Goal: Information Seeking & Learning: Learn about a topic

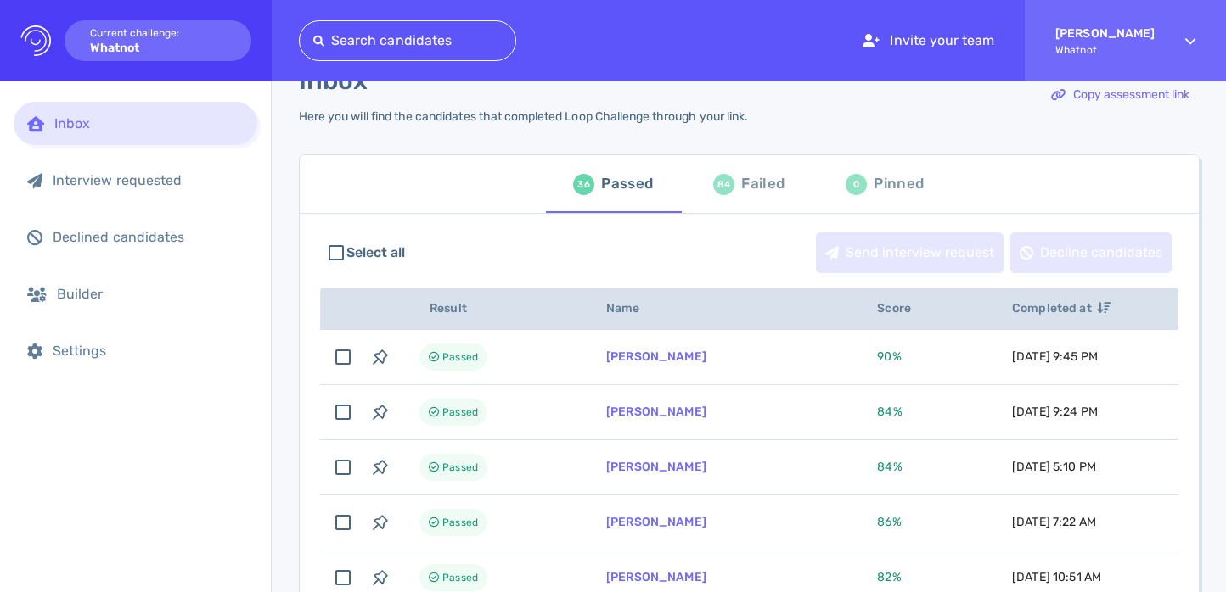
scroll to position [45, 0]
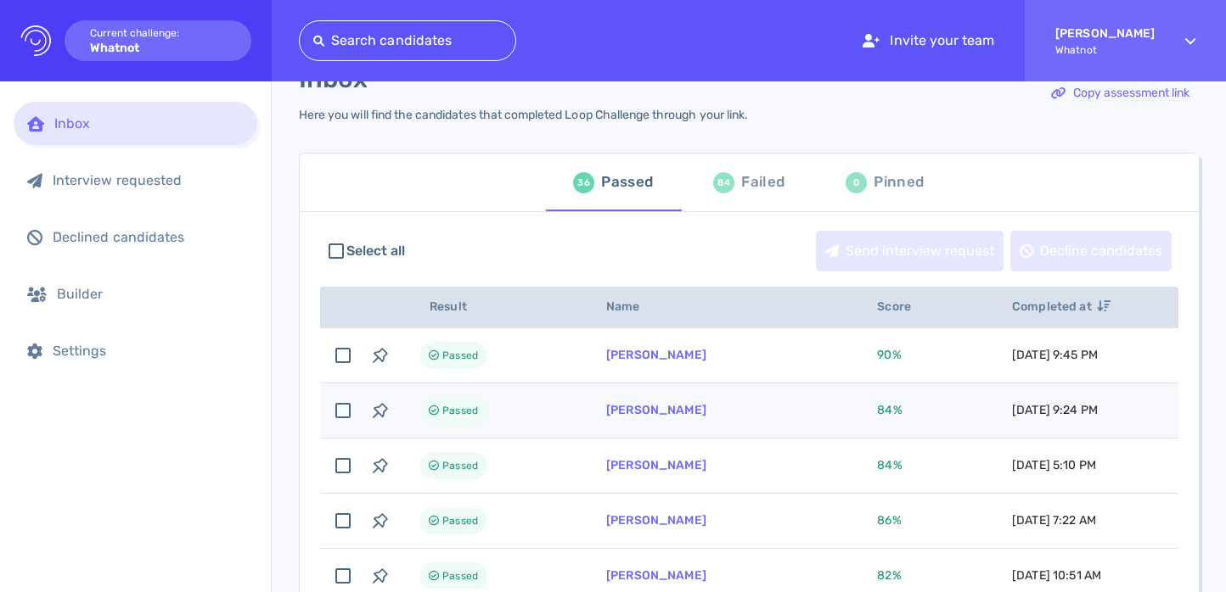
click at [877, 414] on span "84 %" at bounding box center [889, 410] width 25 height 14
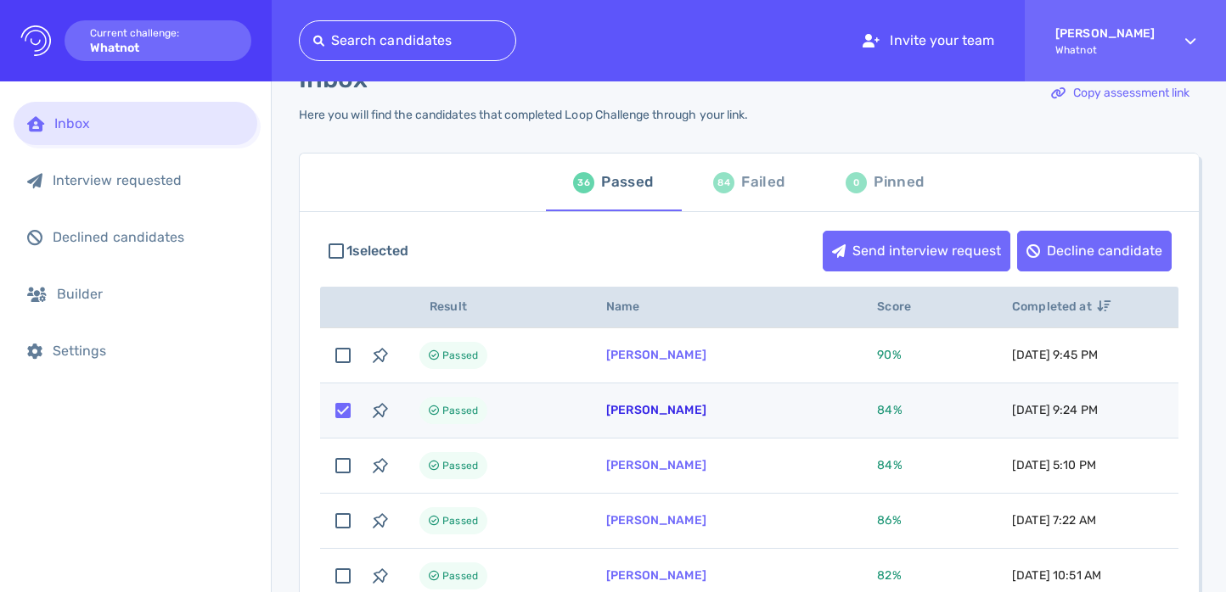
click at [666, 416] on link "[PERSON_NAME]" at bounding box center [656, 410] width 100 height 14
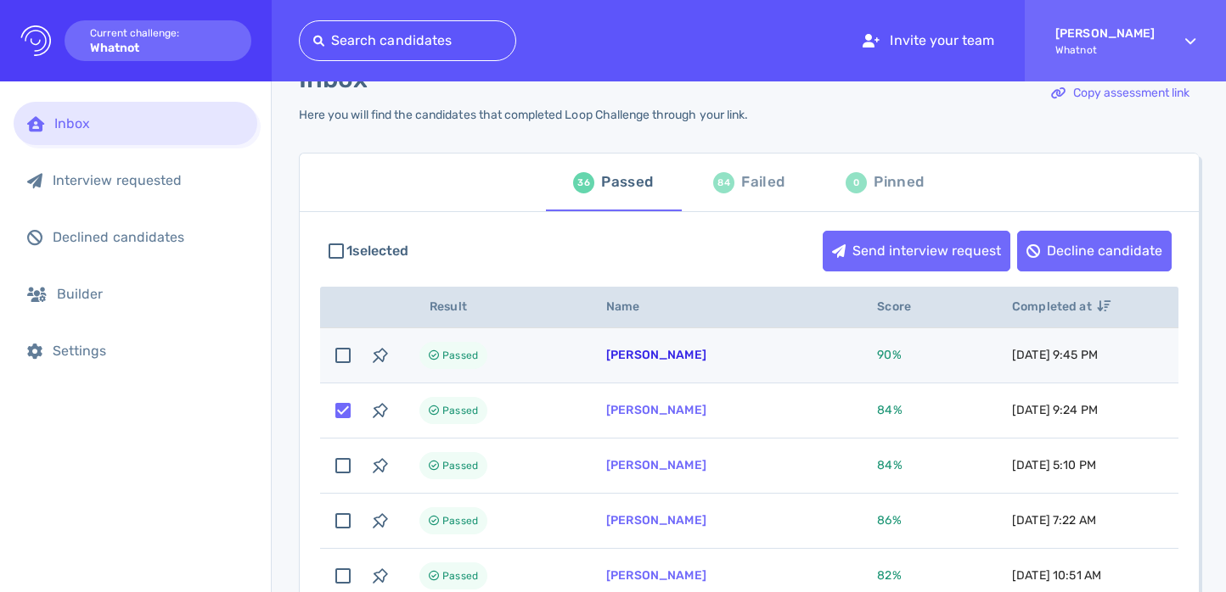
click at [635, 352] on link "Paul Toro" at bounding box center [656, 355] width 100 height 14
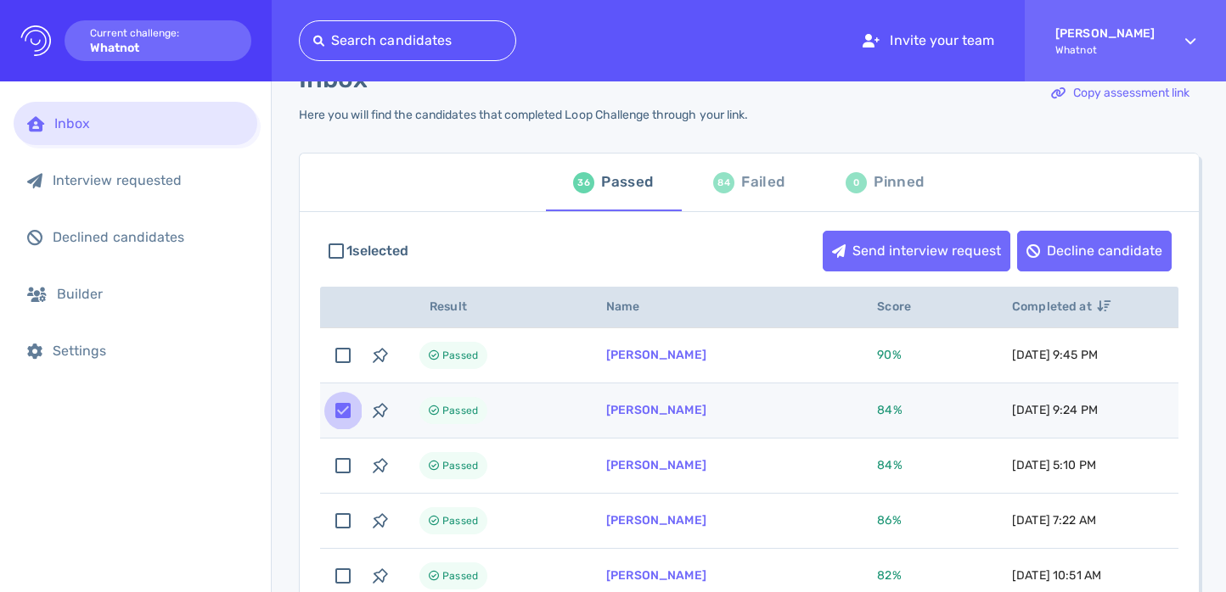
click at [345, 412] on input "checkbox" at bounding box center [342, 410] width 37 height 37
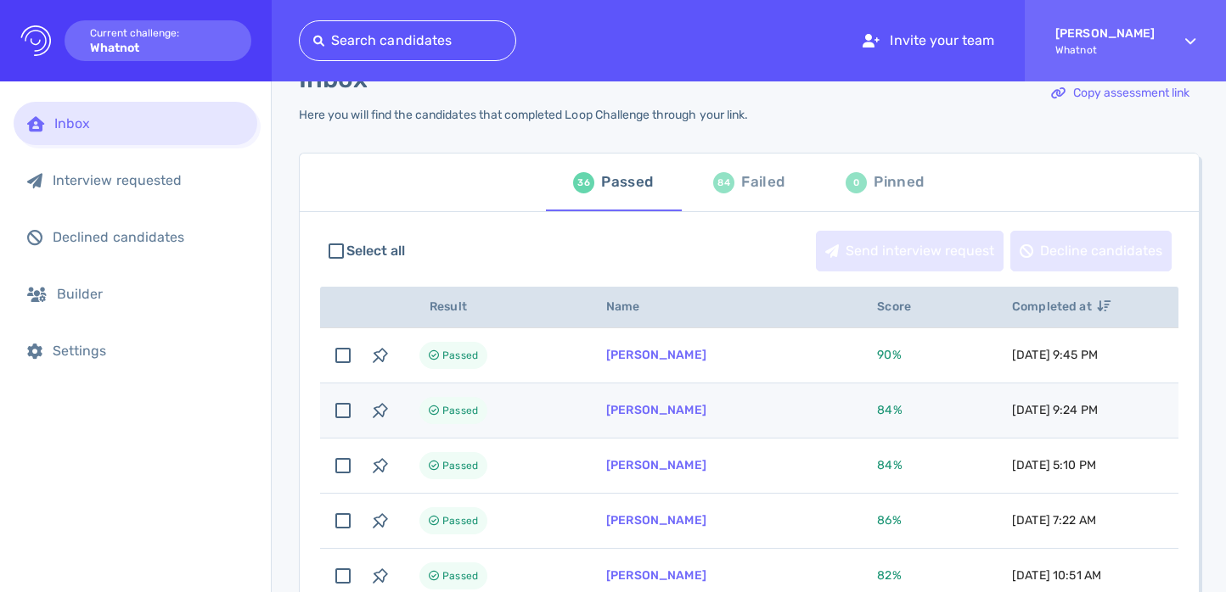
click at [645, 422] on td "[PERSON_NAME]" at bounding box center [721, 411] width 271 height 55
checkbox input "true"
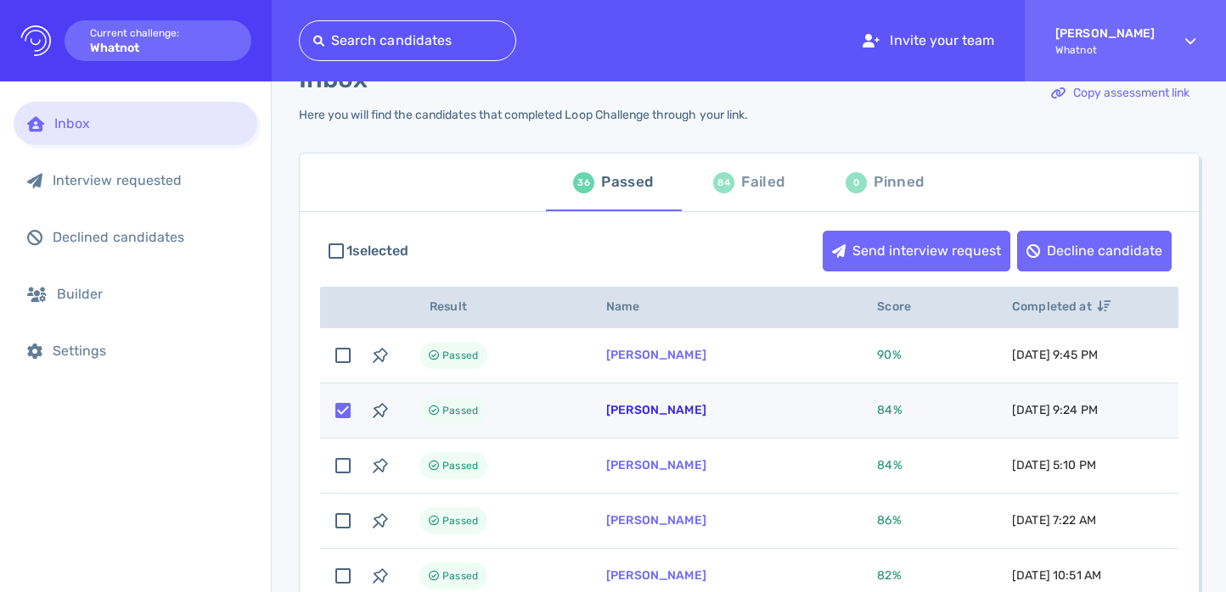
click at [643, 412] on link "[PERSON_NAME]" at bounding box center [656, 410] width 100 height 14
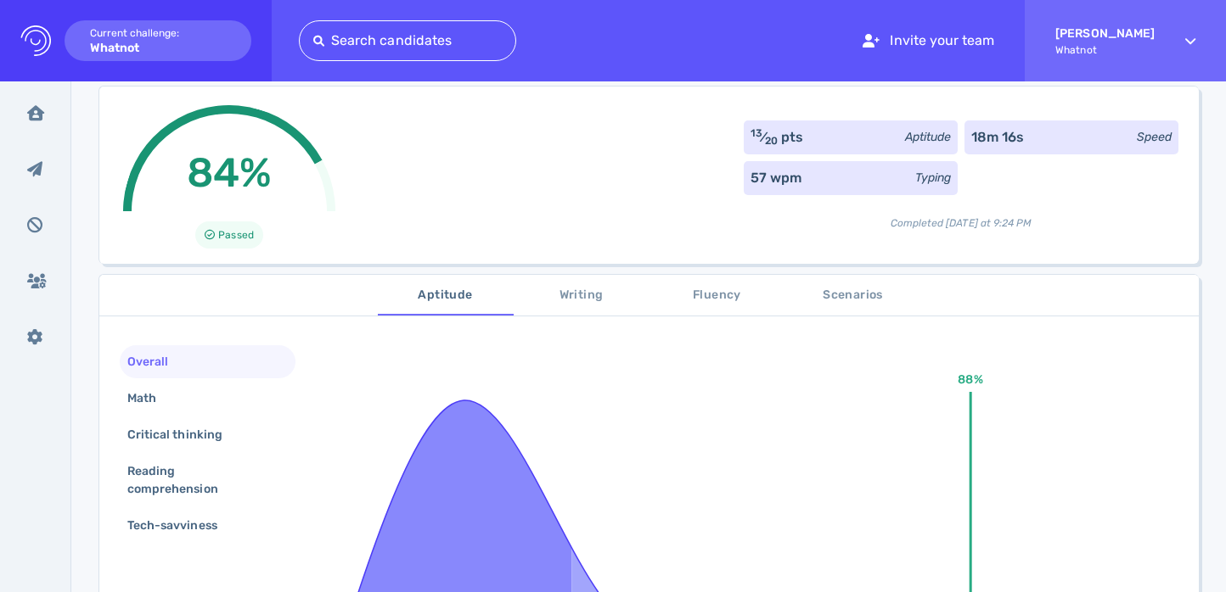
scroll to position [220, 0]
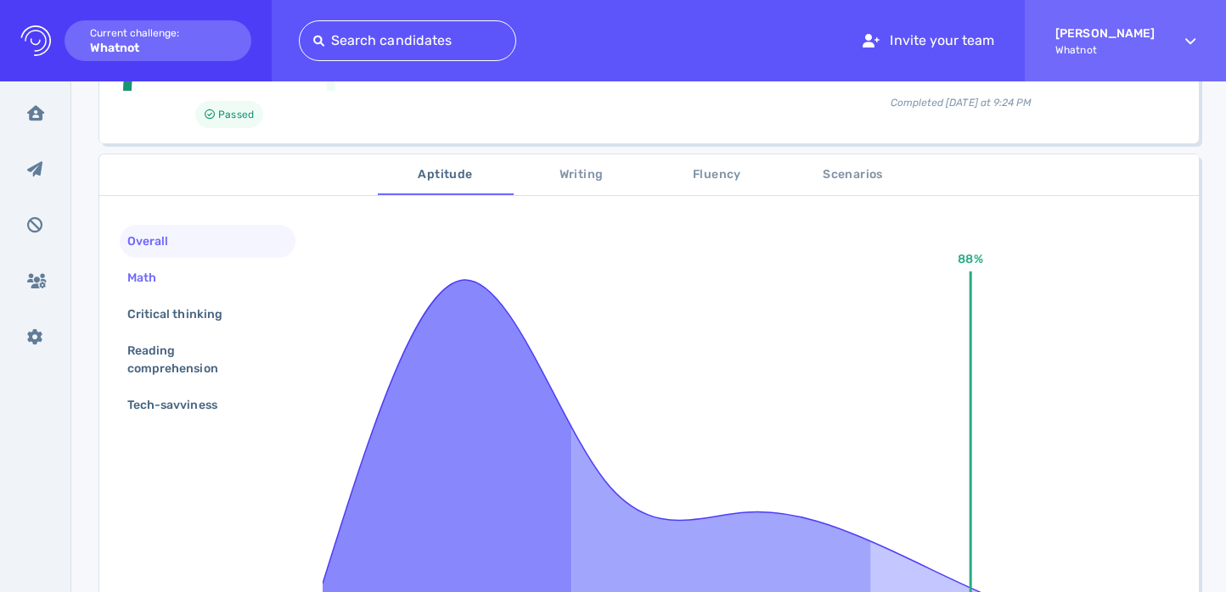
click at [213, 282] on div "Math" at bounding box center [208, 277] width 176 height 33
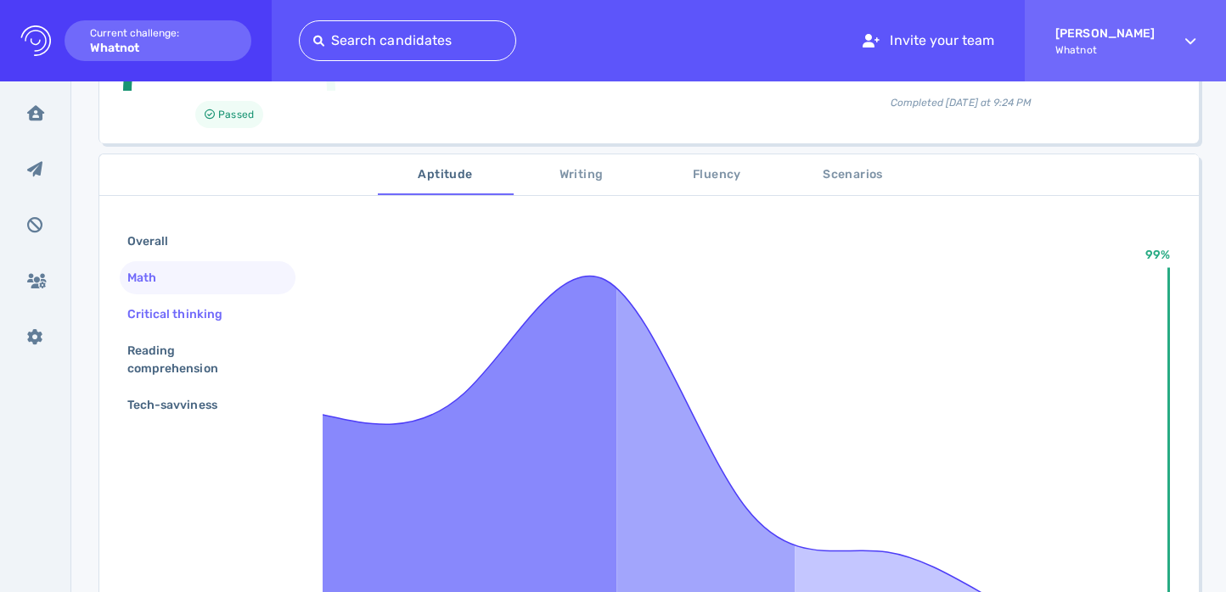
click at [214, 312] on div "Critical thinking" at bounding box center [183, 314] width 119 height 25
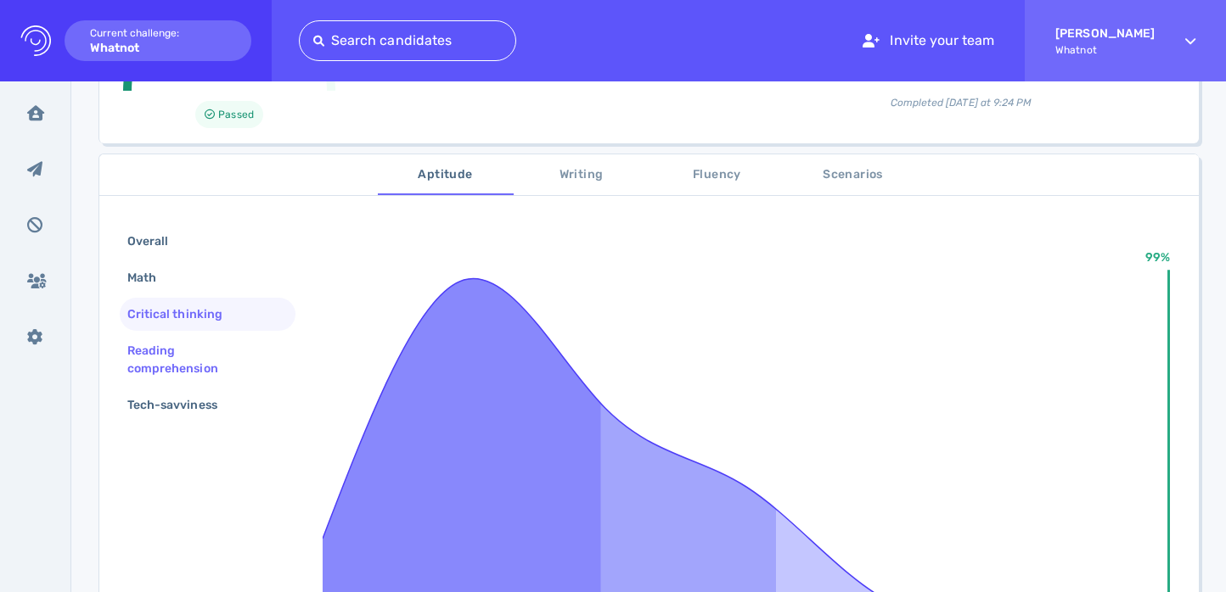
click at [213, 354] on div "Reading comprehension" at bounding box center [201, 360] width 154 height 42
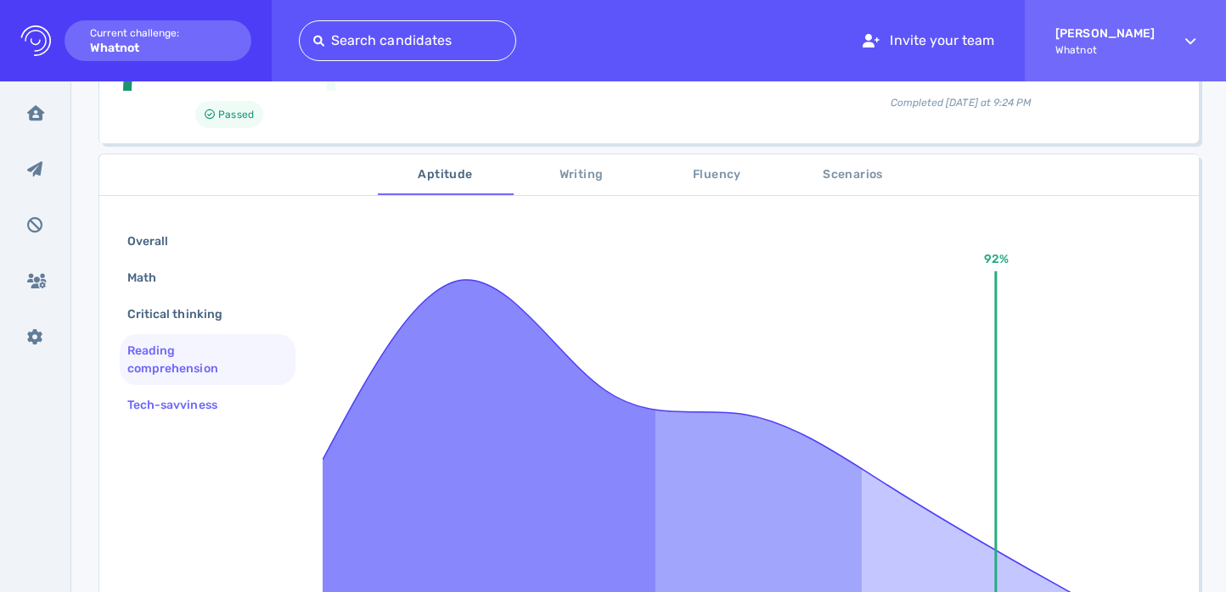
click at [210, 393] on div "Tech-savviness" at bounding box center [181, 405] width 114 height 25
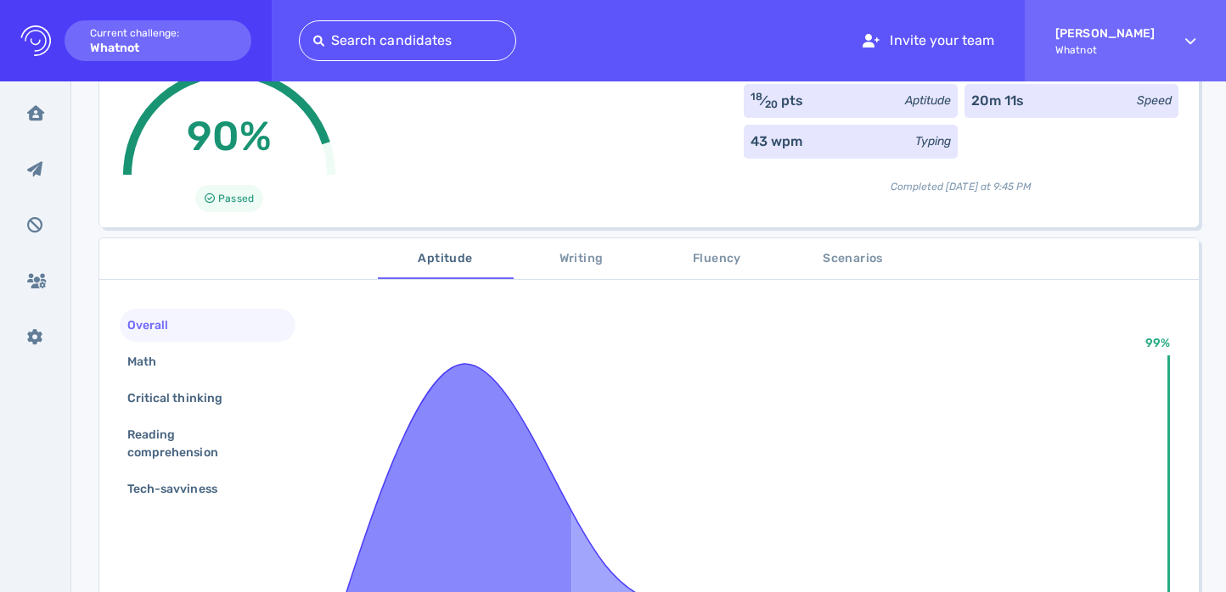
scroll to position [137, 0]
click at [219, 372] on div "Math" at bounding box center [208, 360] width 176 height 33
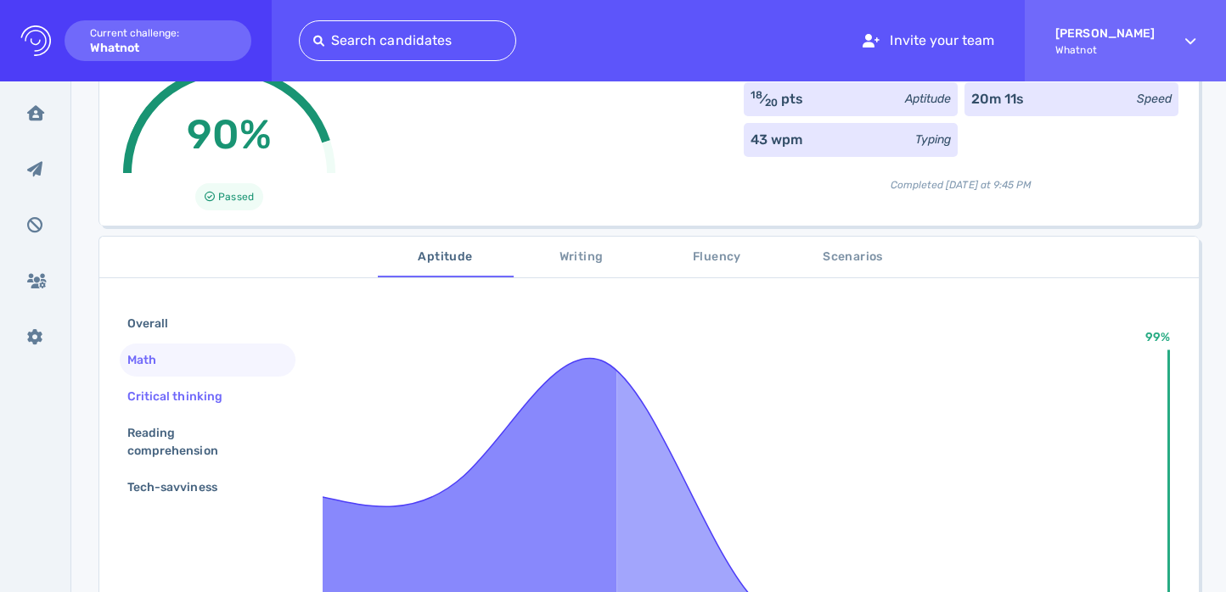
click at [217, 395] on div "Critical thinking" at bounding box center [183, 396] width 119 height 25
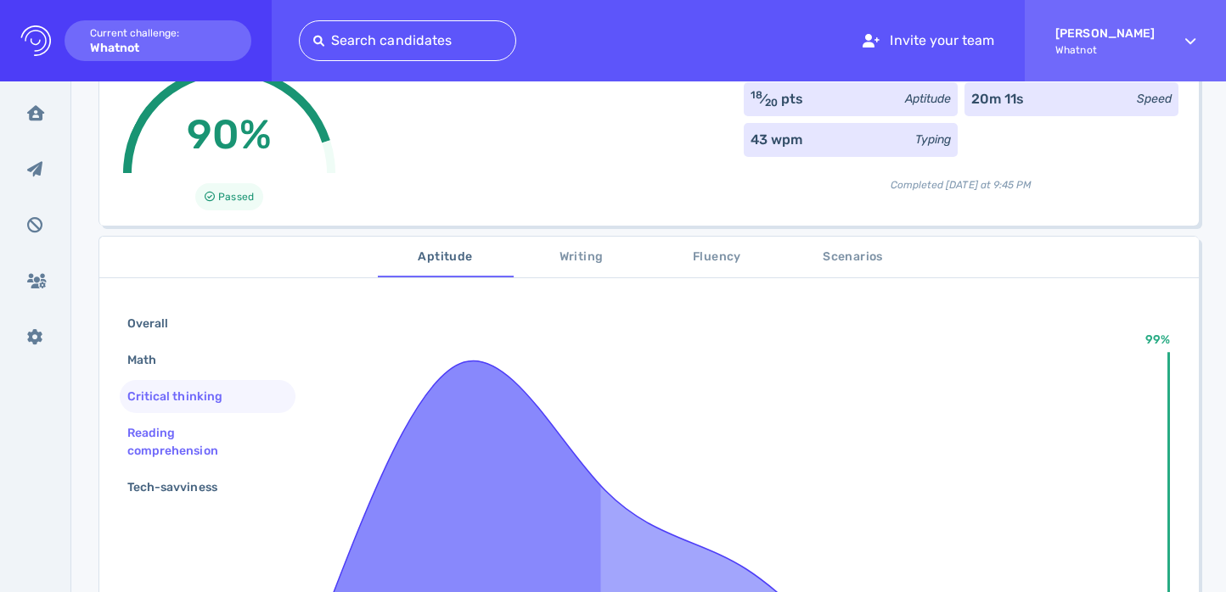
click at [215, 432] on div "Reading comprehension" at bounding box center [201, 442] width 154 height 42
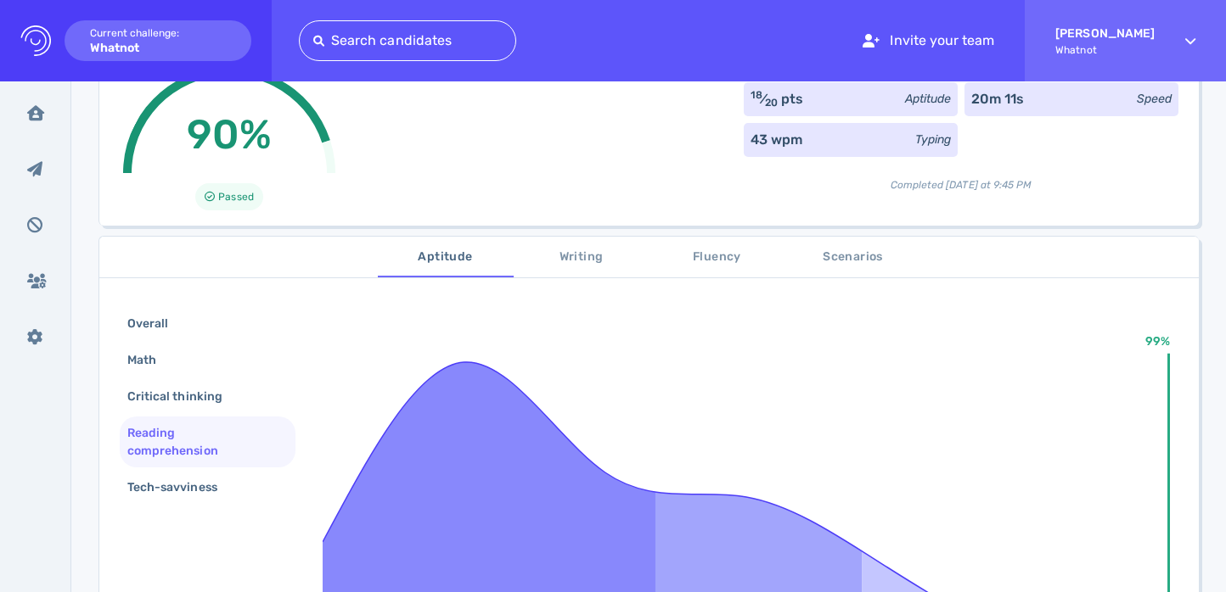
click at [211, 468] on div "Overall Math Critical thinking Reading comprehension Tech-savviness" at bounding box center [208, 407] width 176 height 200
click at [212, 475] on div "Tech-savviness" at bounding box center [181, 487] width 114 height 25
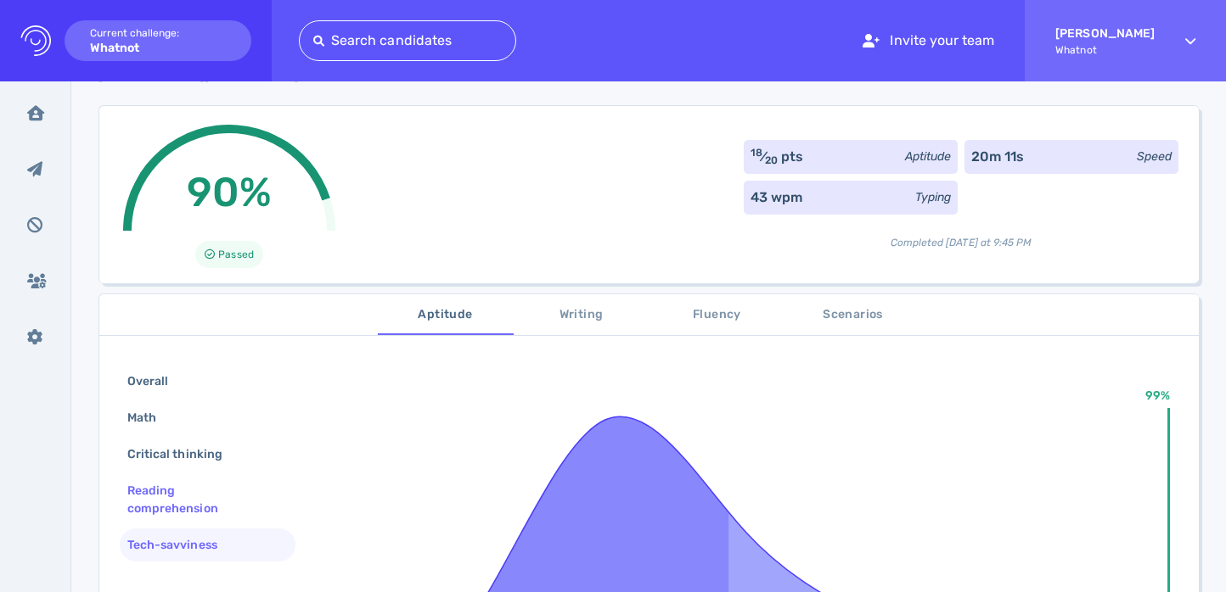
scroll to position [78, 0]
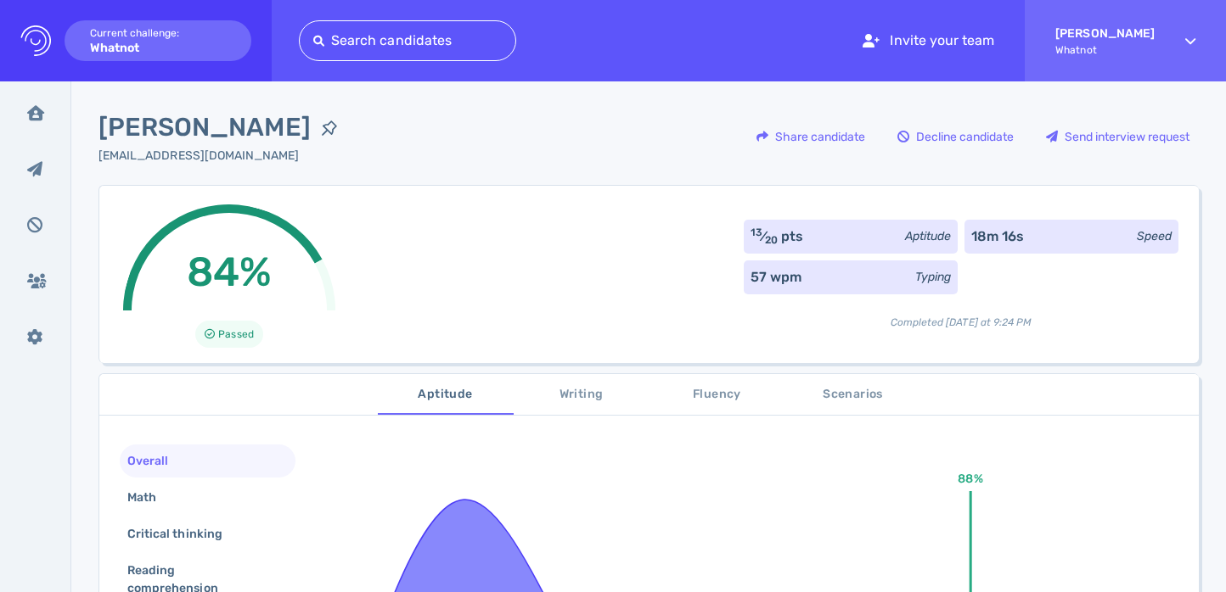
click at [838, 389] on span "Scenarios" at bounding box center [852, 394] width 115 height 21
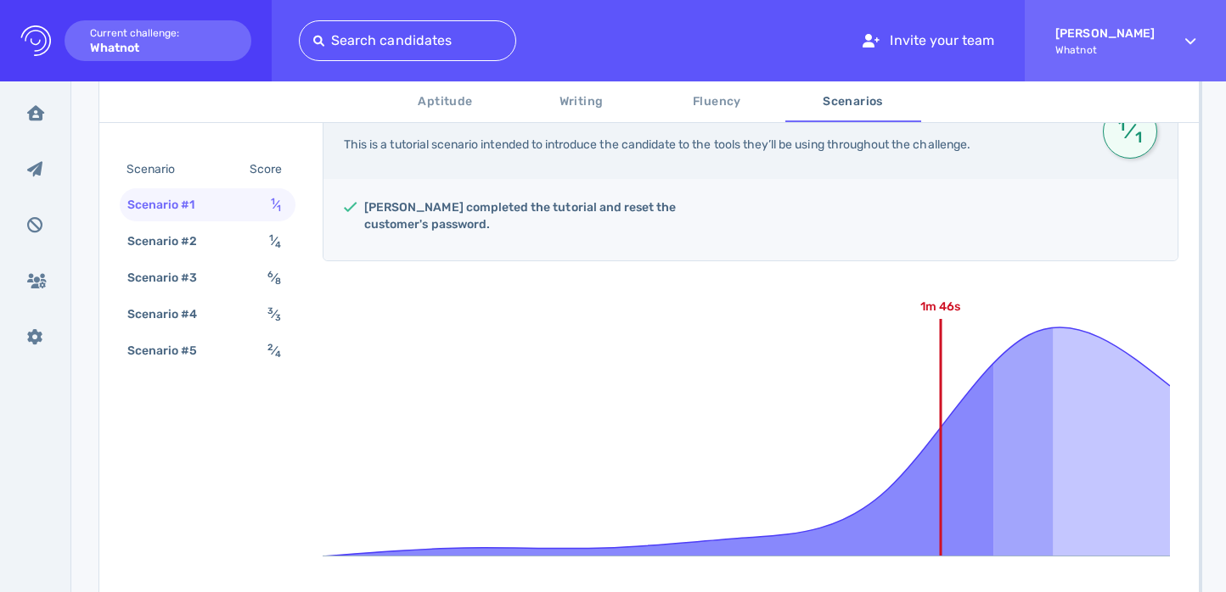
scroll to position [360, 0]
click at [270, 240] on sup "1" at bounding box center [271, 238] width 4 height 11
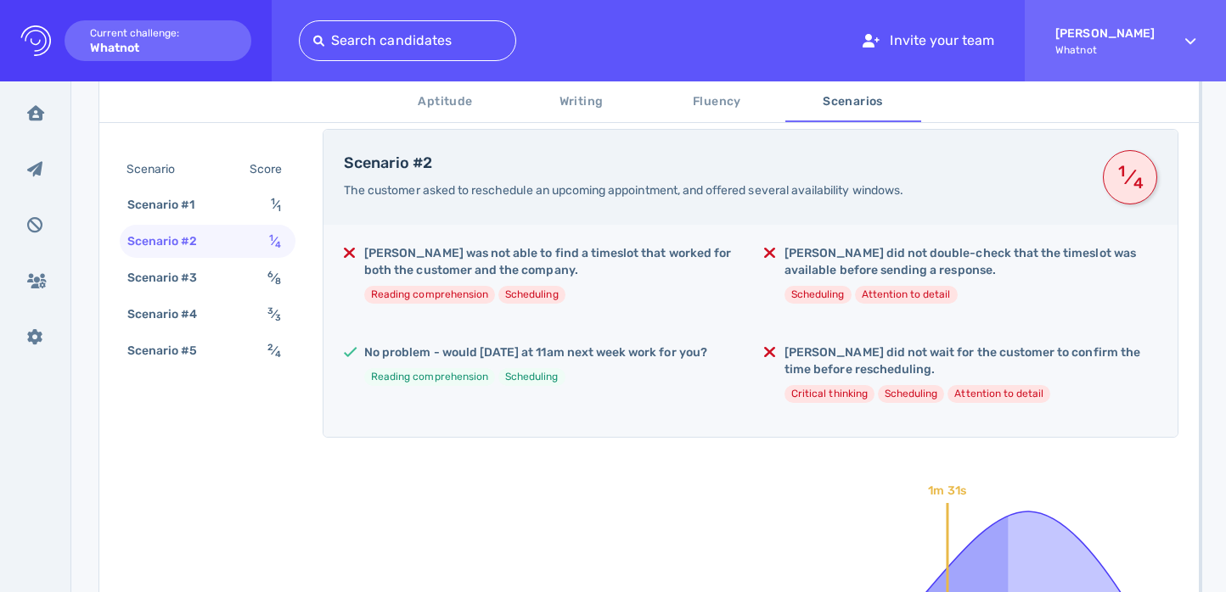
scroll to position [320, 0]
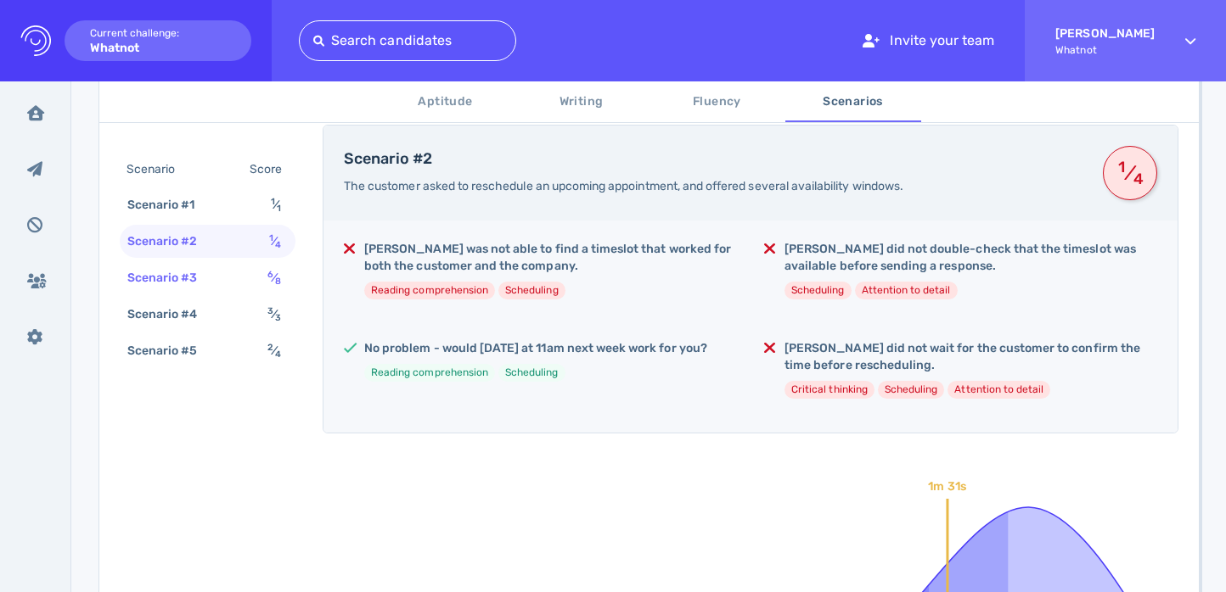
click at [267, 274] on sup "6" at bounding box center [270, 274] width 6 height 11
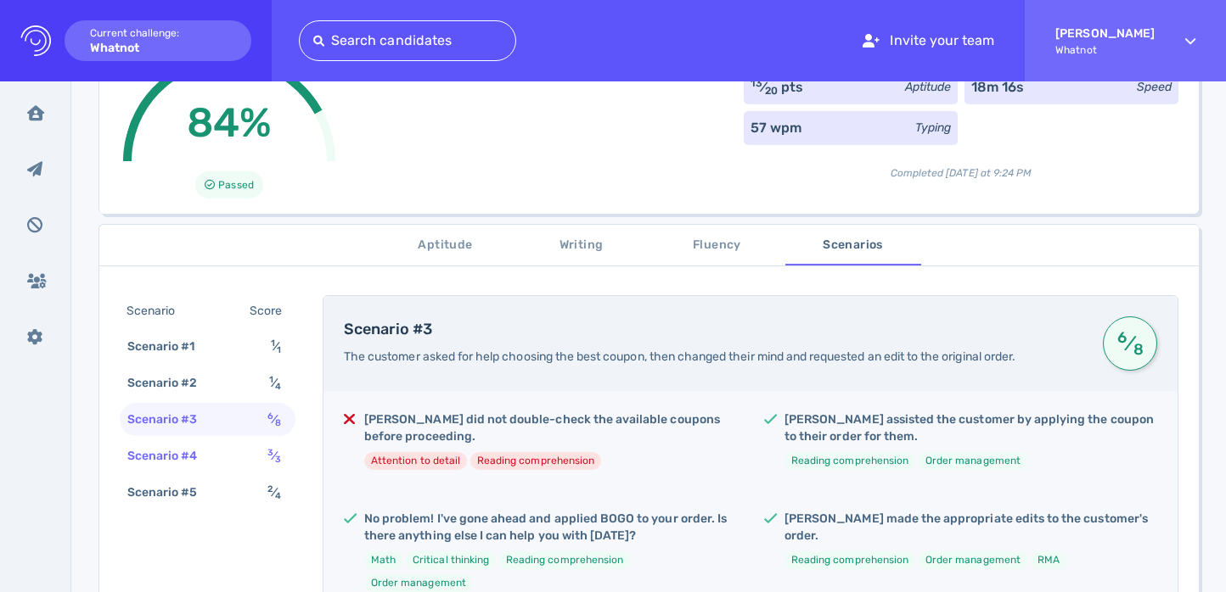
scroll to position [166, 0]
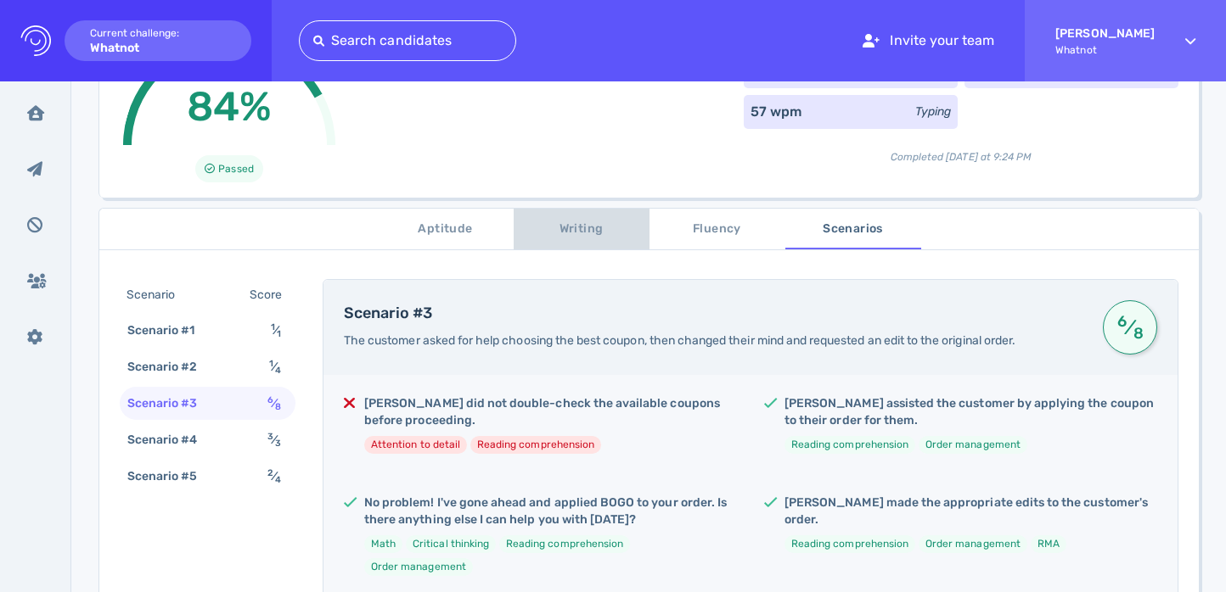
click at [548, 233] on span "Writing" at bounding box center [581, 229] width 115 height 21
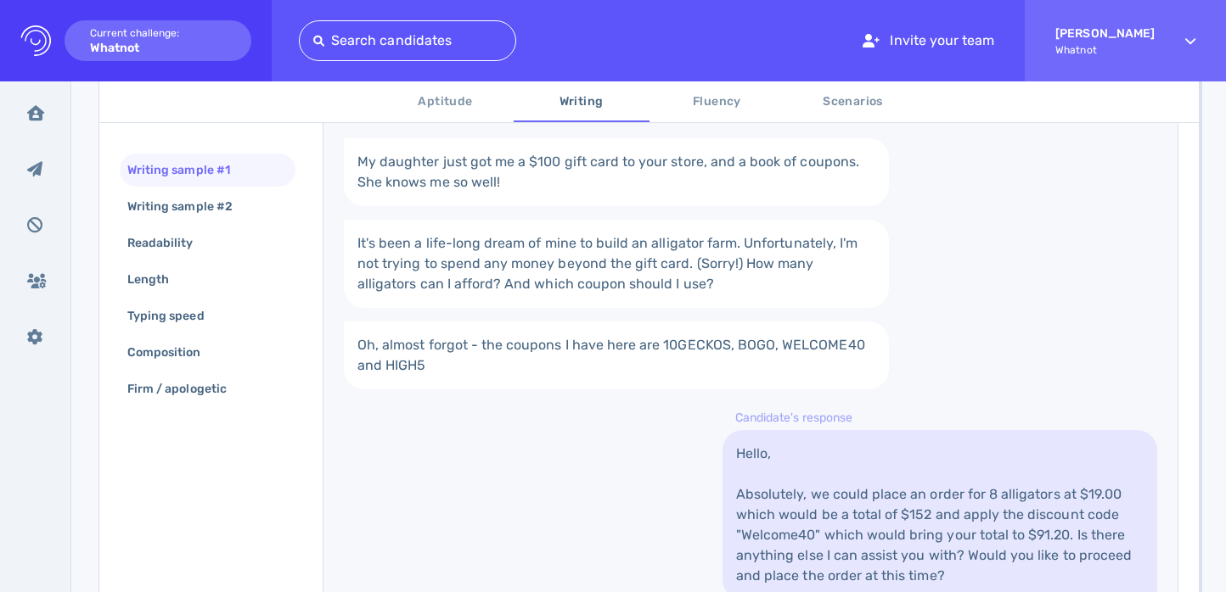
scroll to position [567, 0]
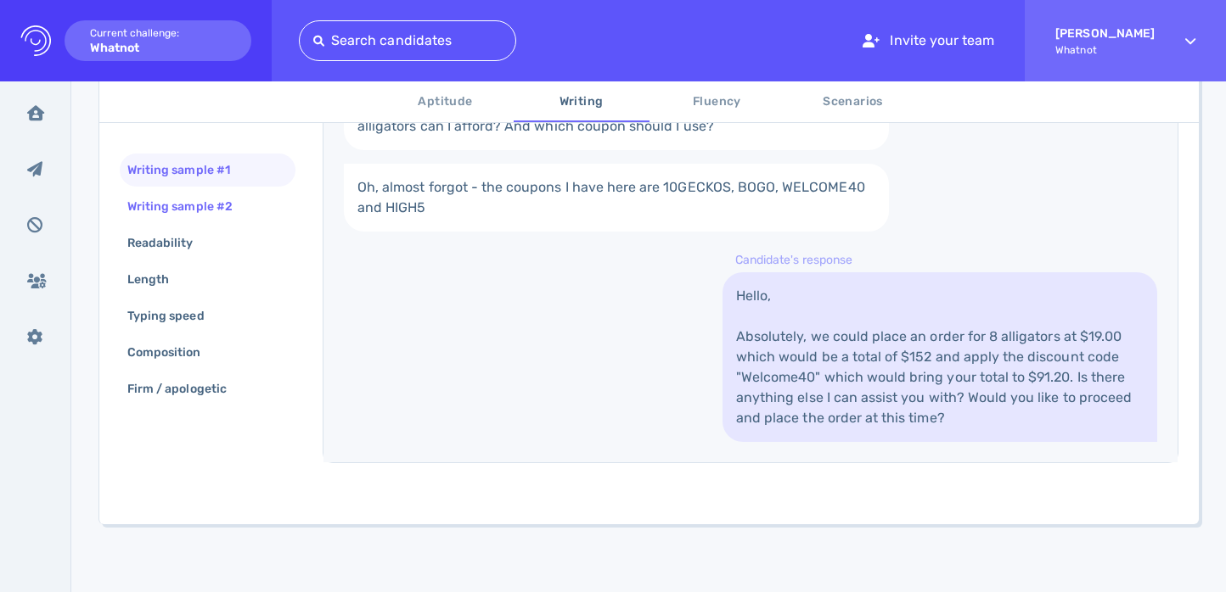
click at [205, 205] on div "Writing sample #2" at bounding box center [188, 206] width 129 height 25
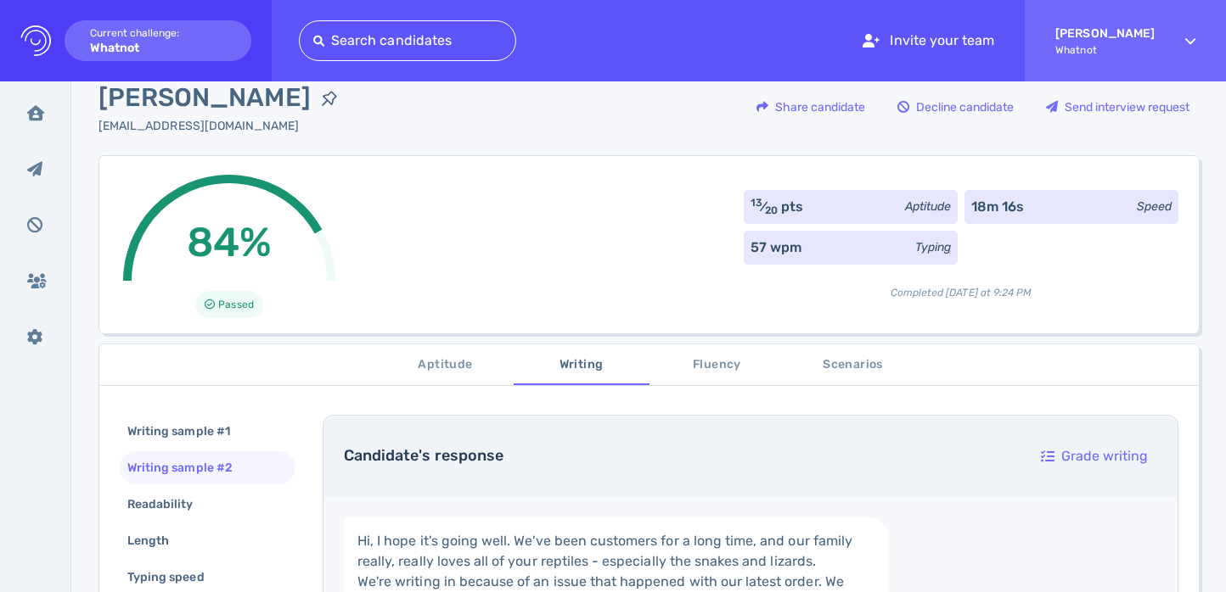
scroll to position [0, 0]
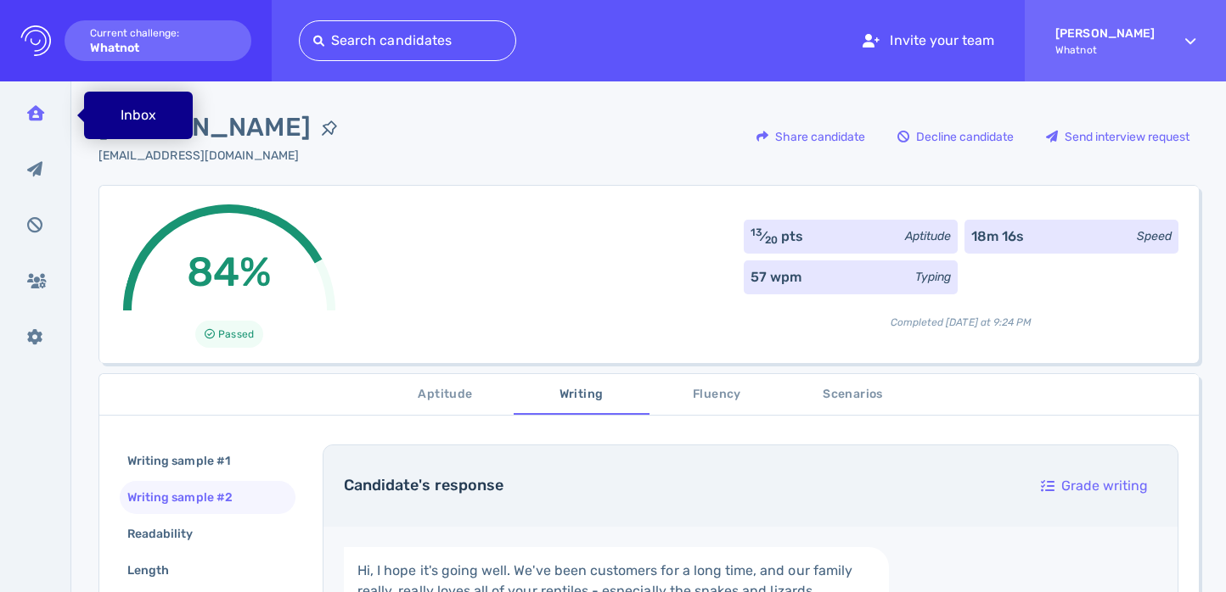
click at [41, 110] on icon at bounding box center [35, 112] width 17 height 15
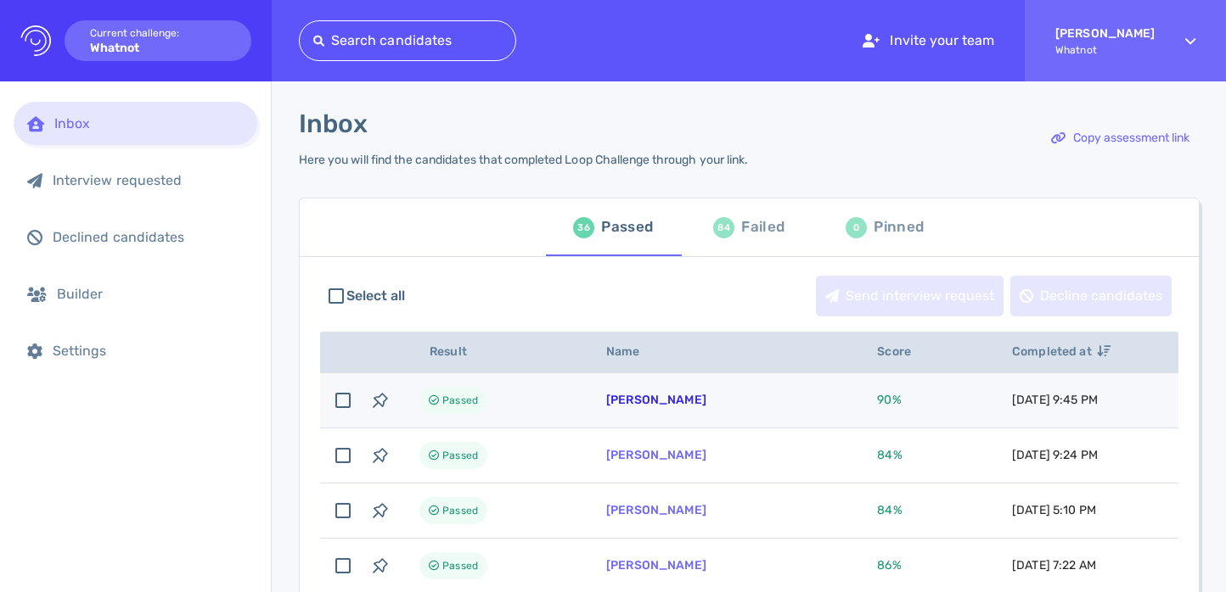
click at [637, 396] on link "[PERSON_NAME]" at bounding box center [656, 400] width 100 height 14
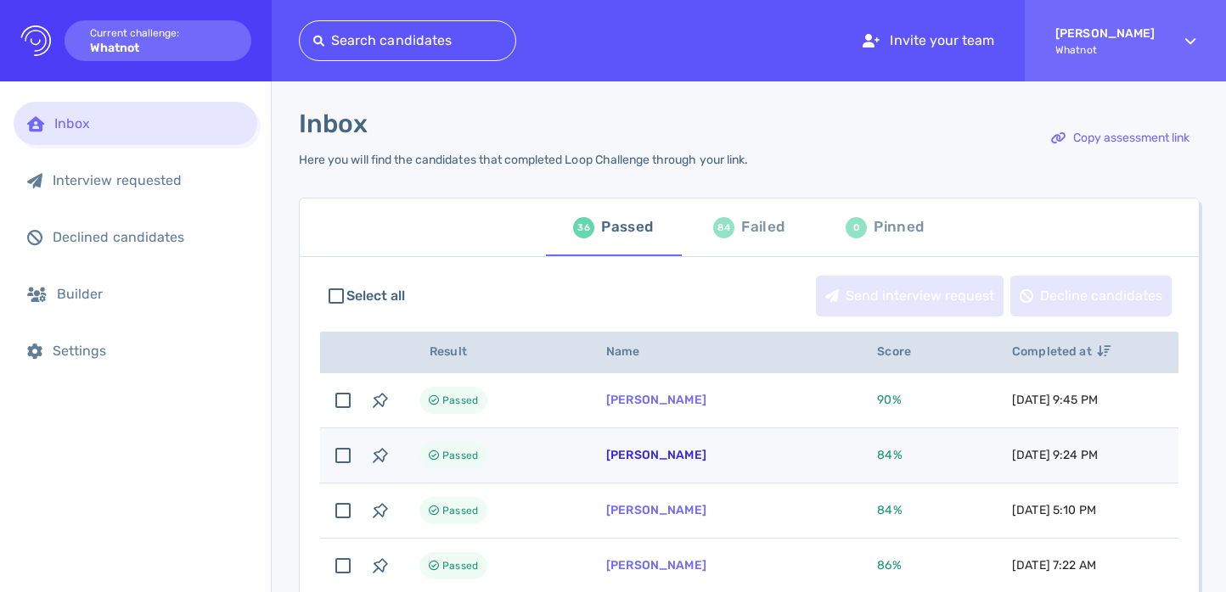
click at [612, 452] on link "[PERSON_NAME]" at bounding box center [656, 455] width 100 height 14
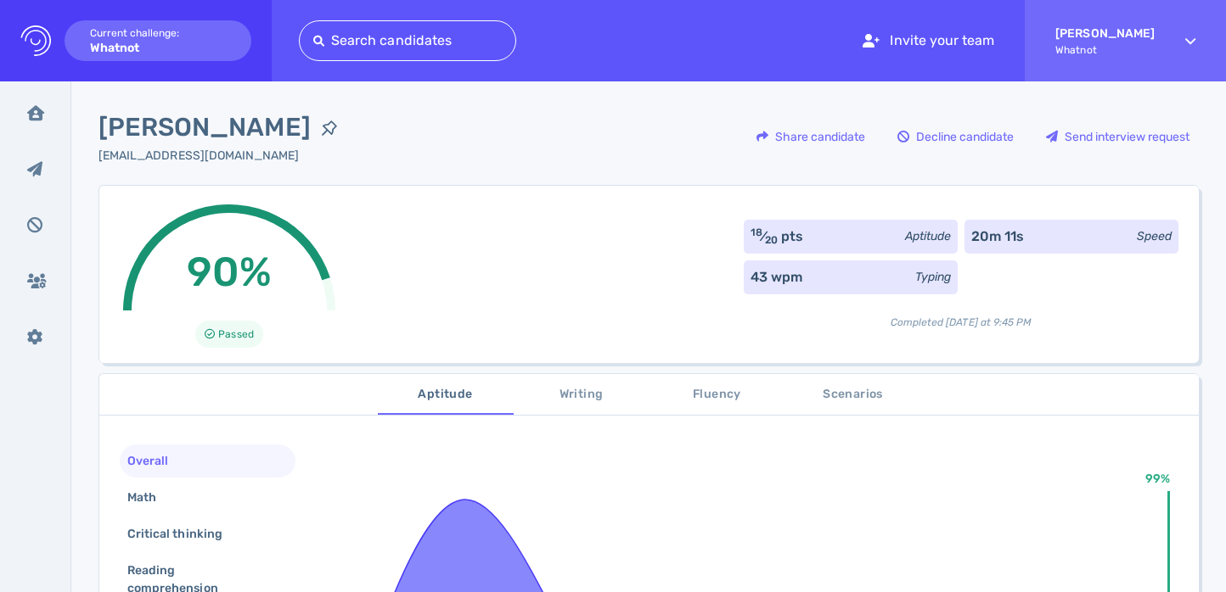
click at [841, 390] on span "Scenarios" at bounding box center [852, 394] width 115 height 21
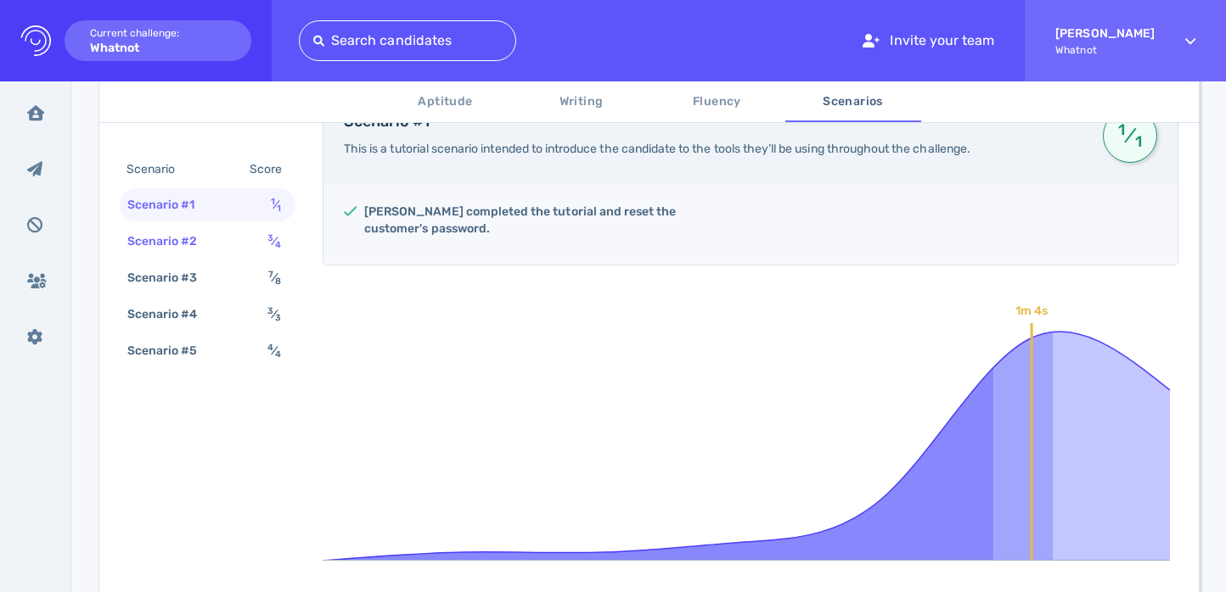
scroll to position [316, 0]
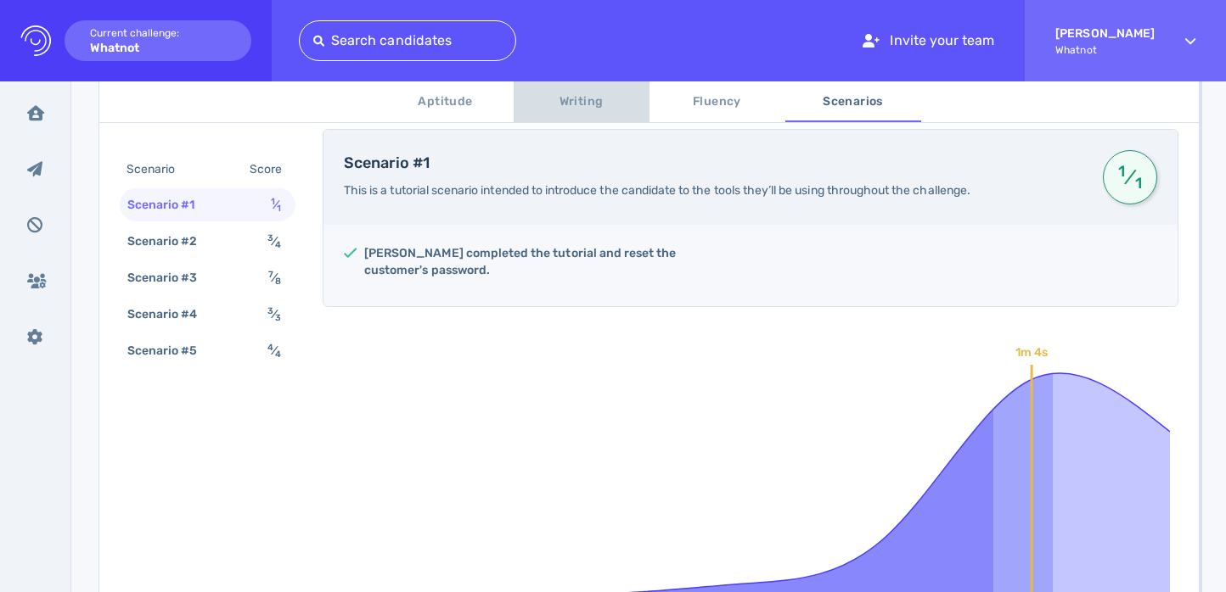
click at [551, 118] on button "Writing" at bounding box center [581, 101] width 136 height 41
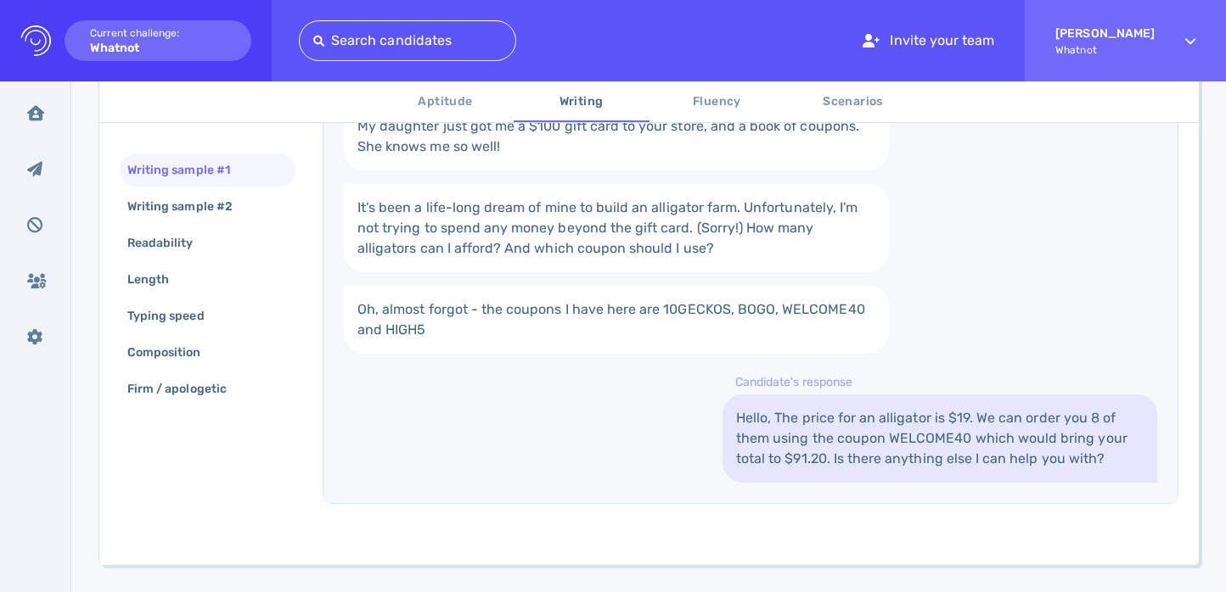
scroll to position [485, 0]
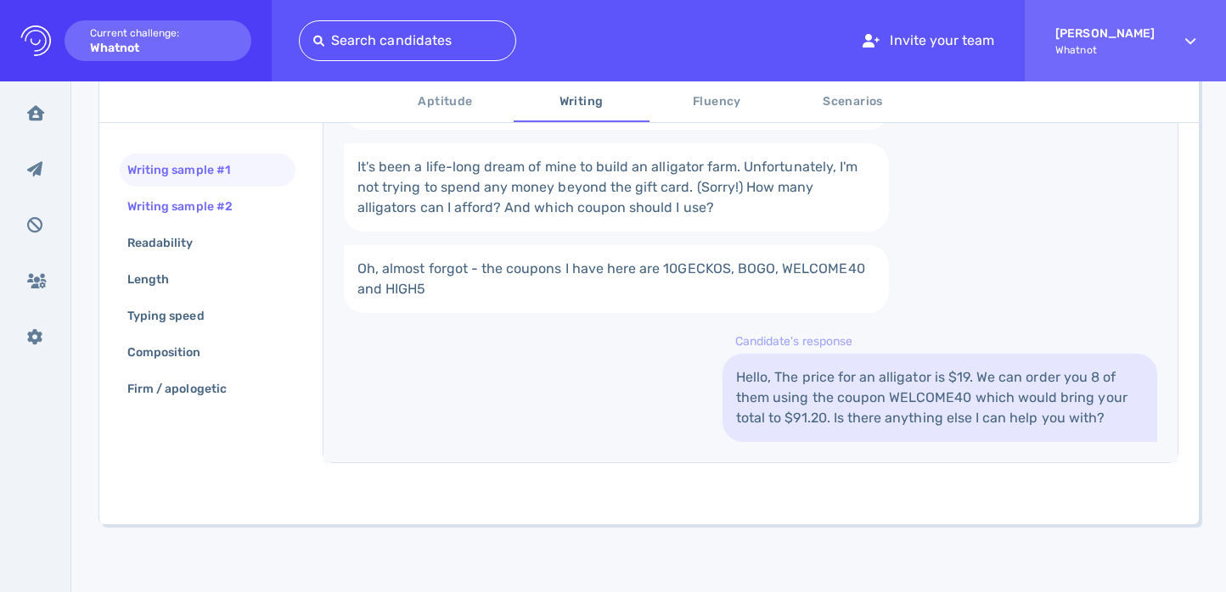
click at [253, 207] on div "Writing sample #2" at bounding box center [208, 206] width 176 height 33
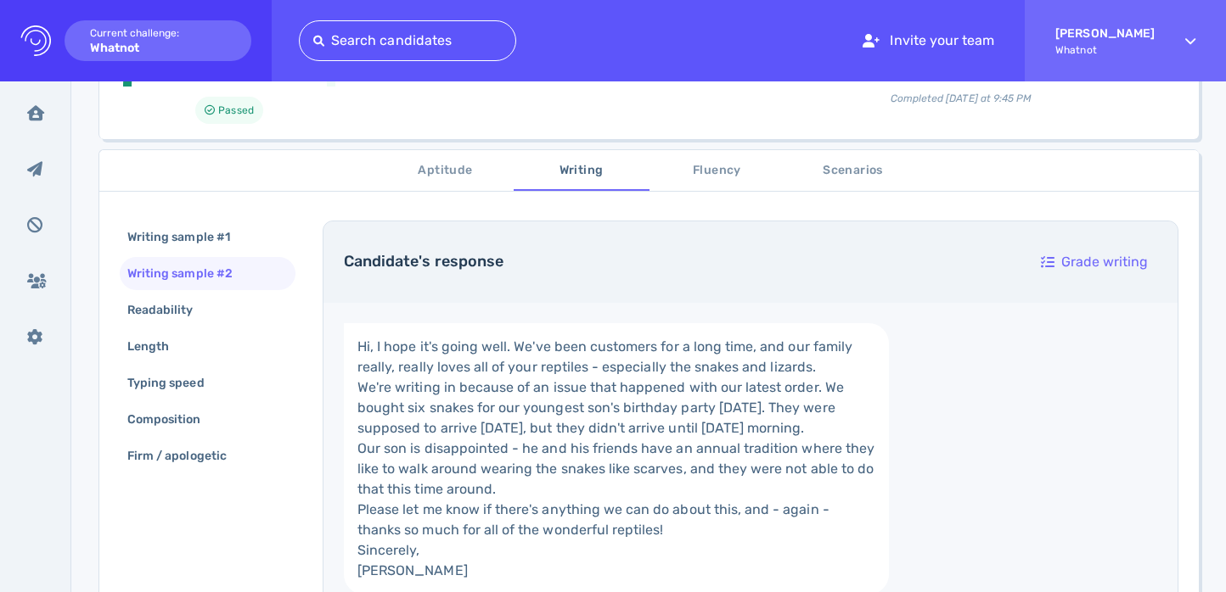
scroll to position [221, 0]
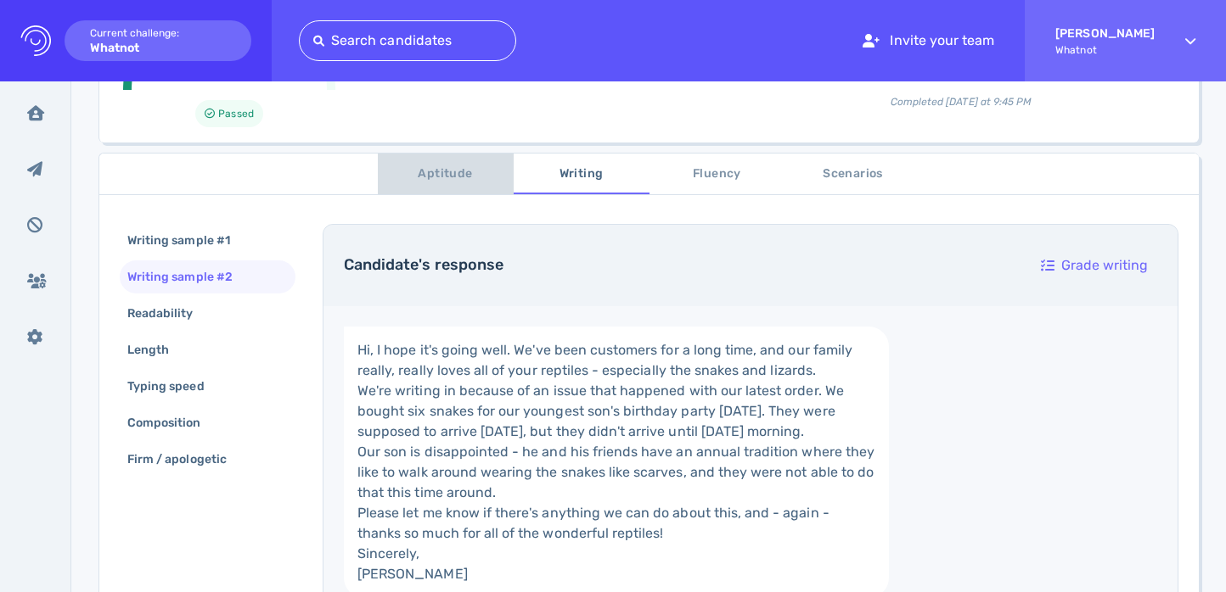
click at [461, 177] on span "Aptitude" at bounding box center [445, 174] width 115 height 21
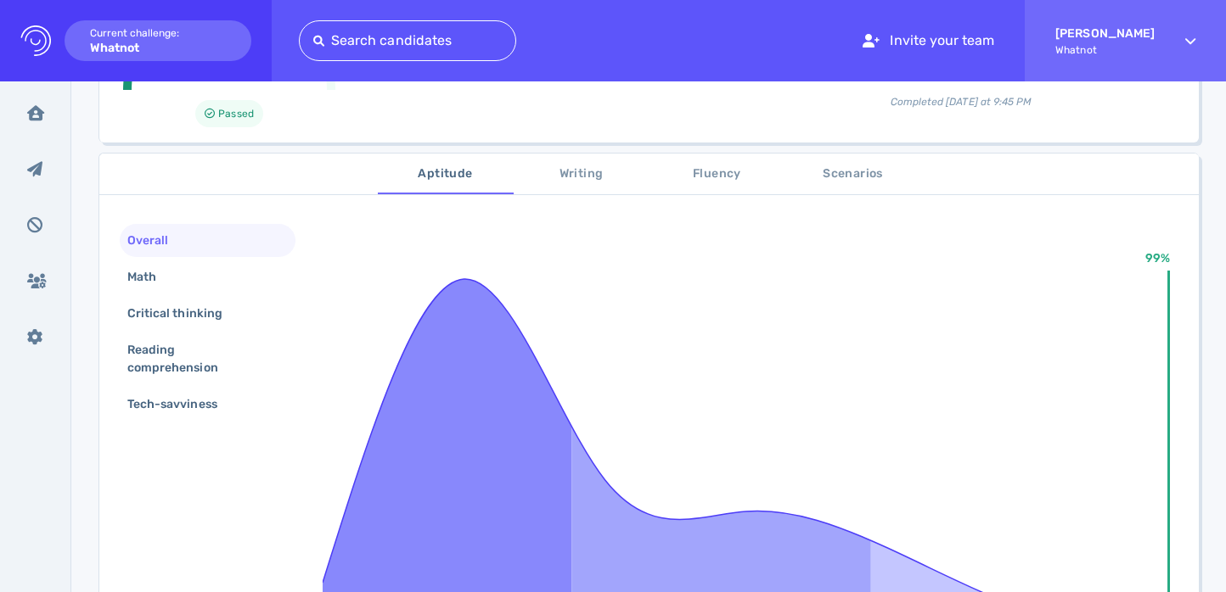
click at [627, 166] on span "Writing" at bounding box center [581, 174] width 115 height 21
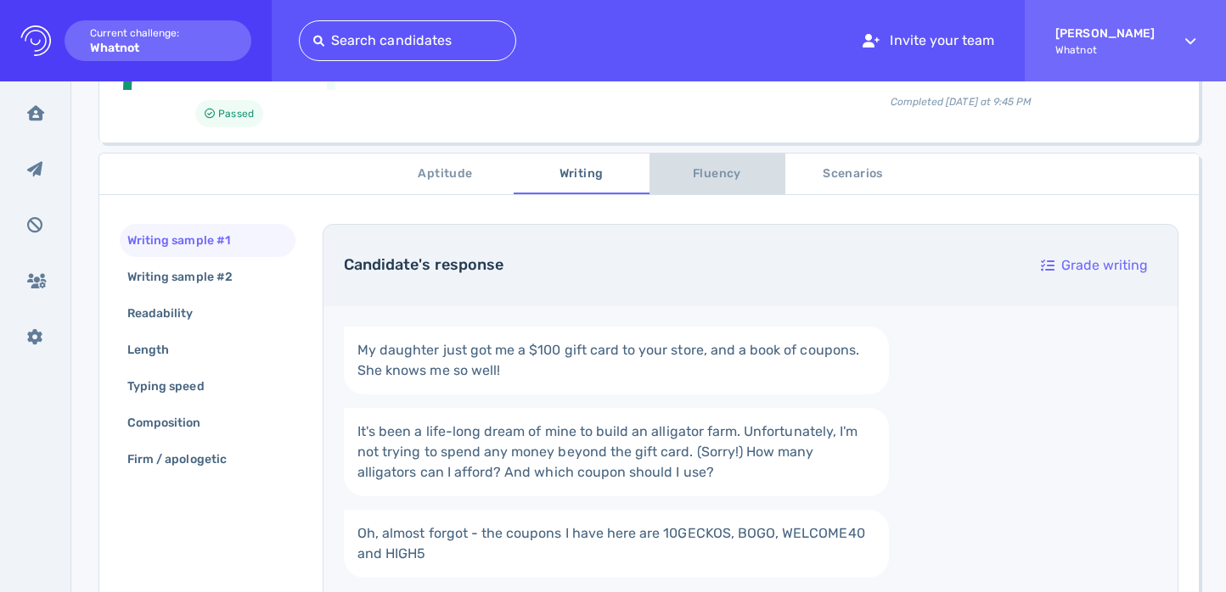
click at [689, 171] on span "Fluency" at bounding box center [716, 174] width 115 height 21
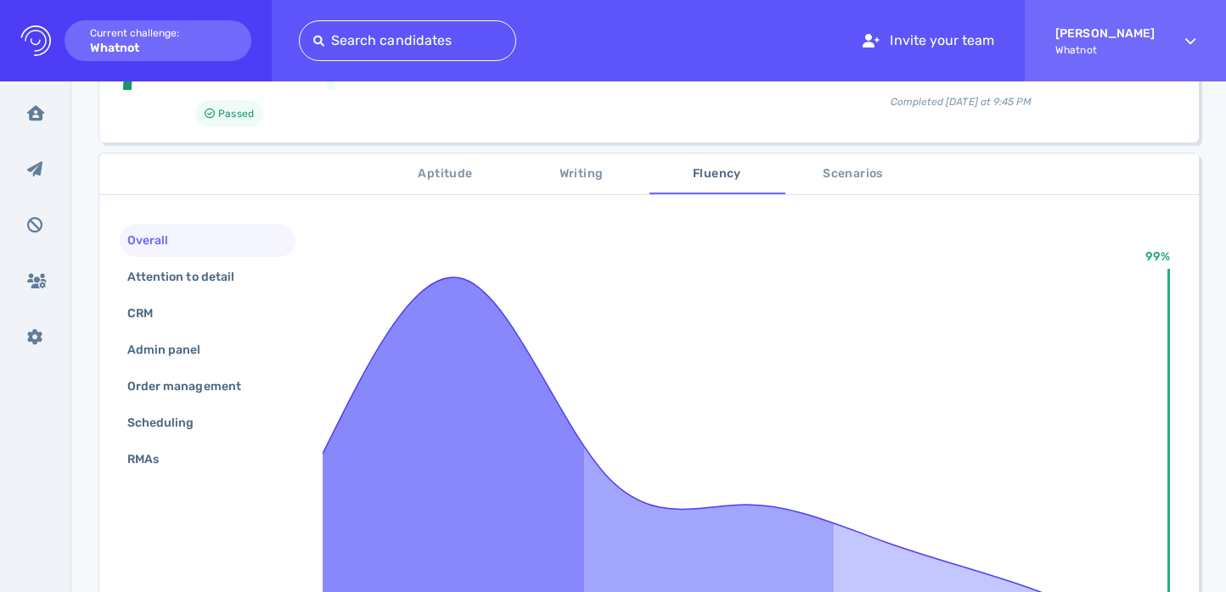
click at [817, 182] on span "Scenarios" at bounding box center [852, 174] width 115 height 21
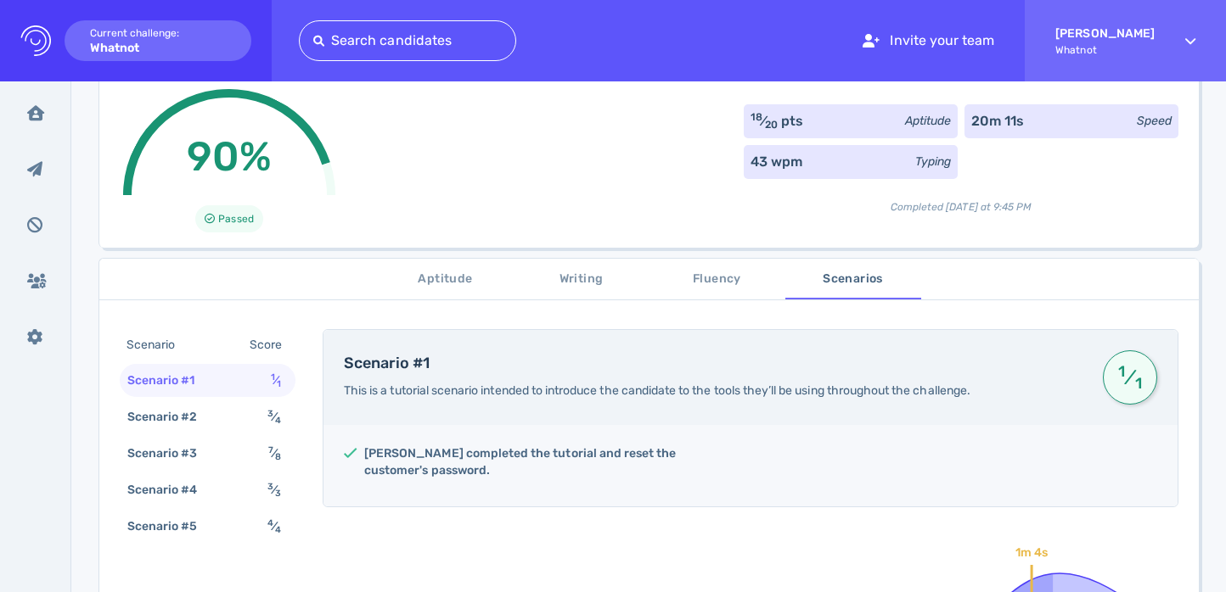
scroll to position [204, 0]
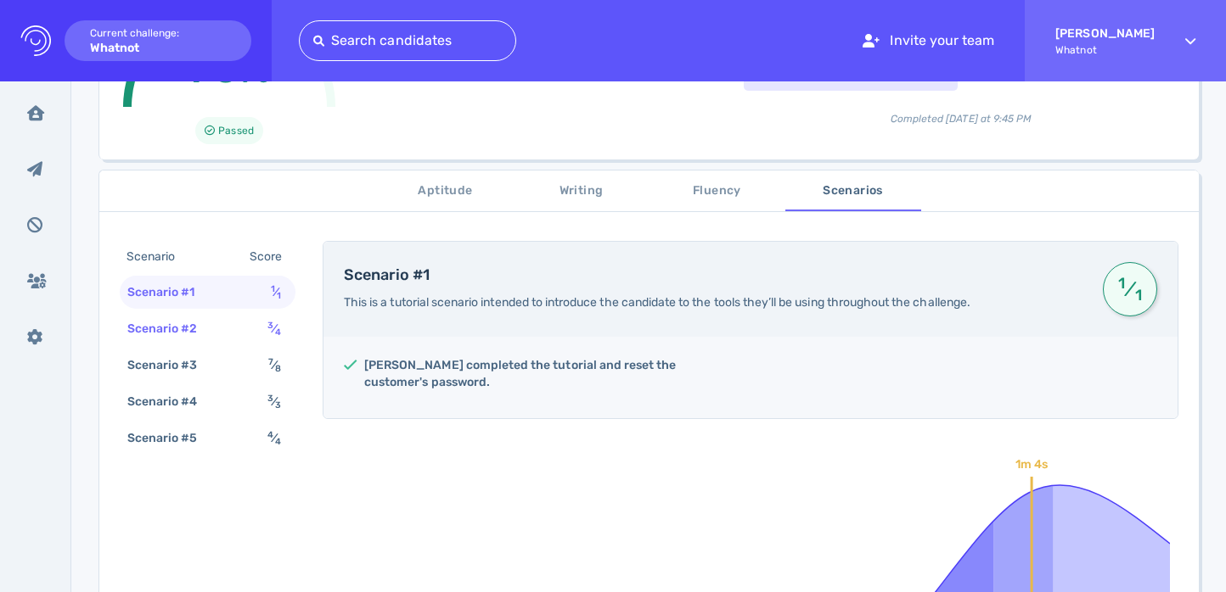
click at [250, 321] on div "Scenario #2 3 ⁄ 4" at bounding box center [208, 328] width 176 height 33
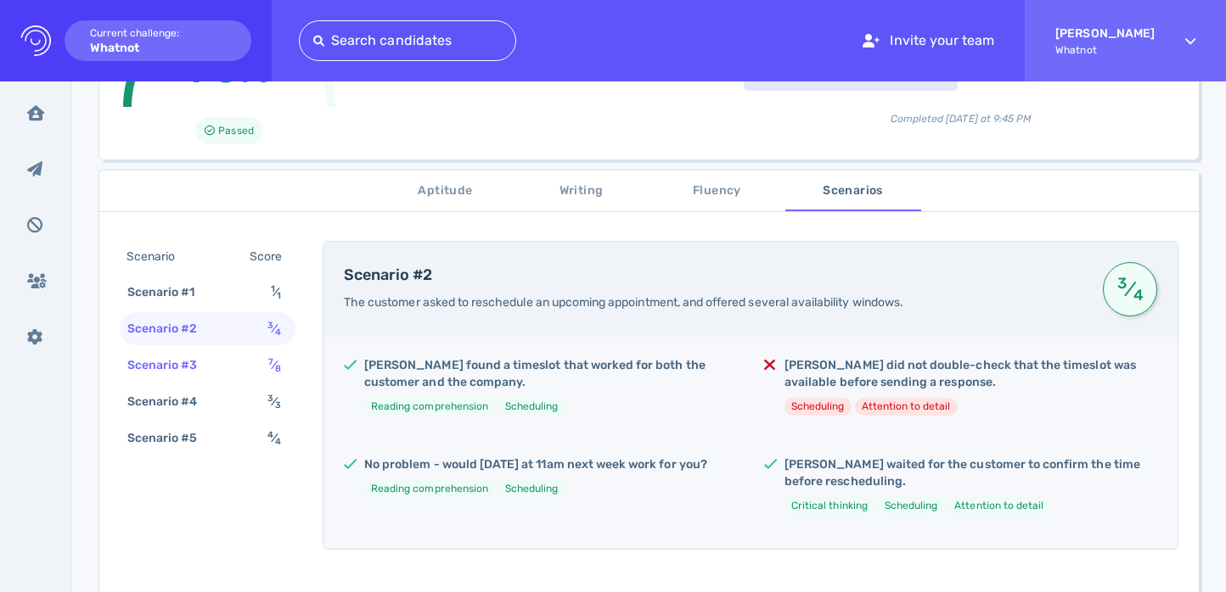
click at [250, 356] on div "Scenario #3 7 ⁄ 8" at bounding box center [208, 365] width 176 height 33
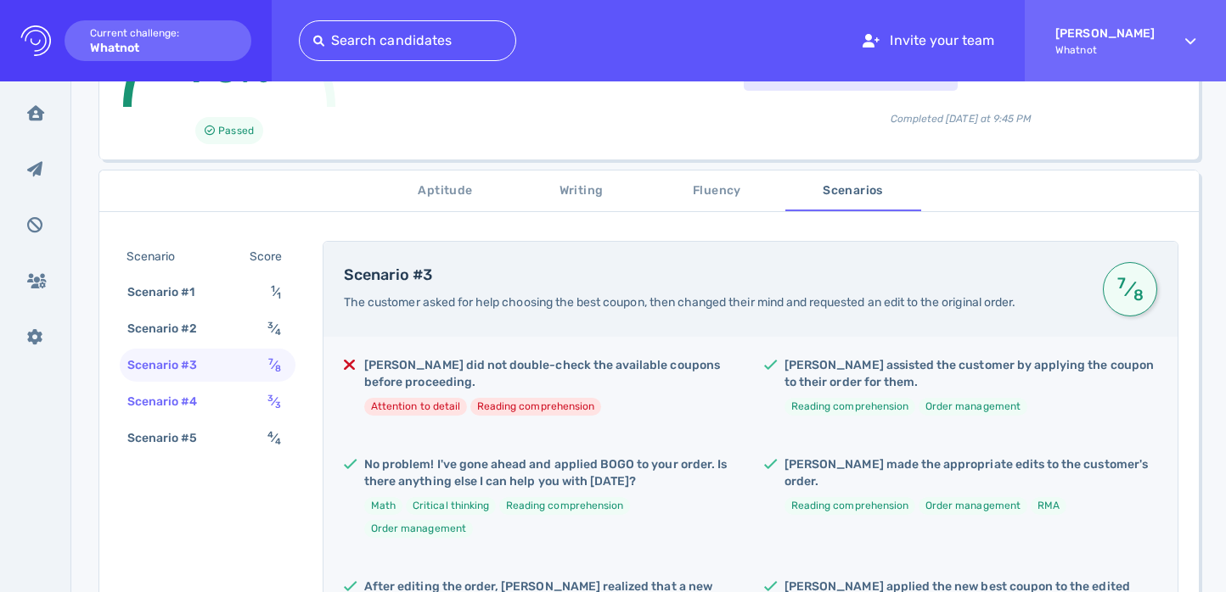
click at [242, 395] on div "Scenario #4 3 ⁄ 3" at bounding box center [208, 401] width 176 height 33
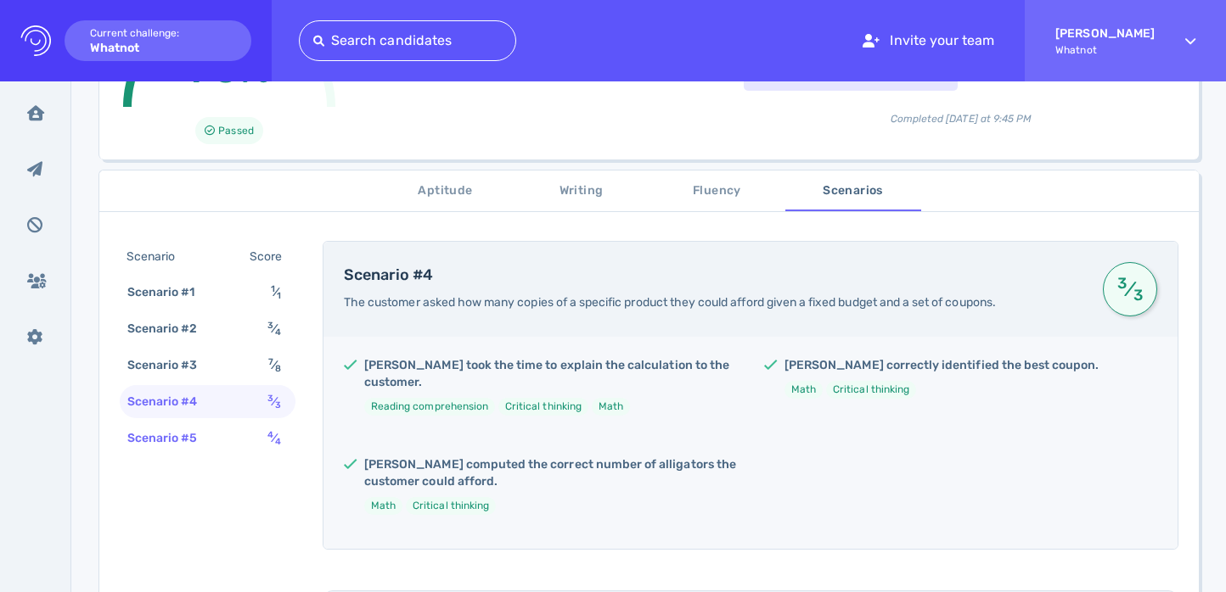
click at [235, 439] on div "Scenario #5 4 ⁄ 4" at bounding box center [208, 438] width 176 height 33
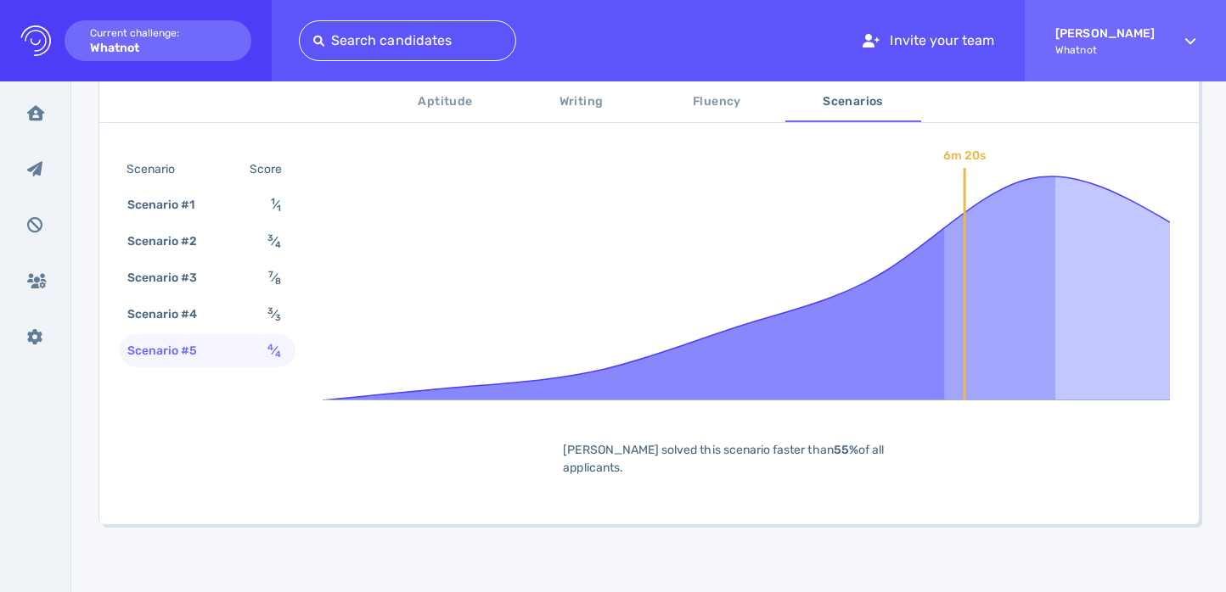
scroll to position [1461, 0]
click at [272, 314] on span "3 ⁄ 3" at bounding box center [274, 314] width 14 height 14
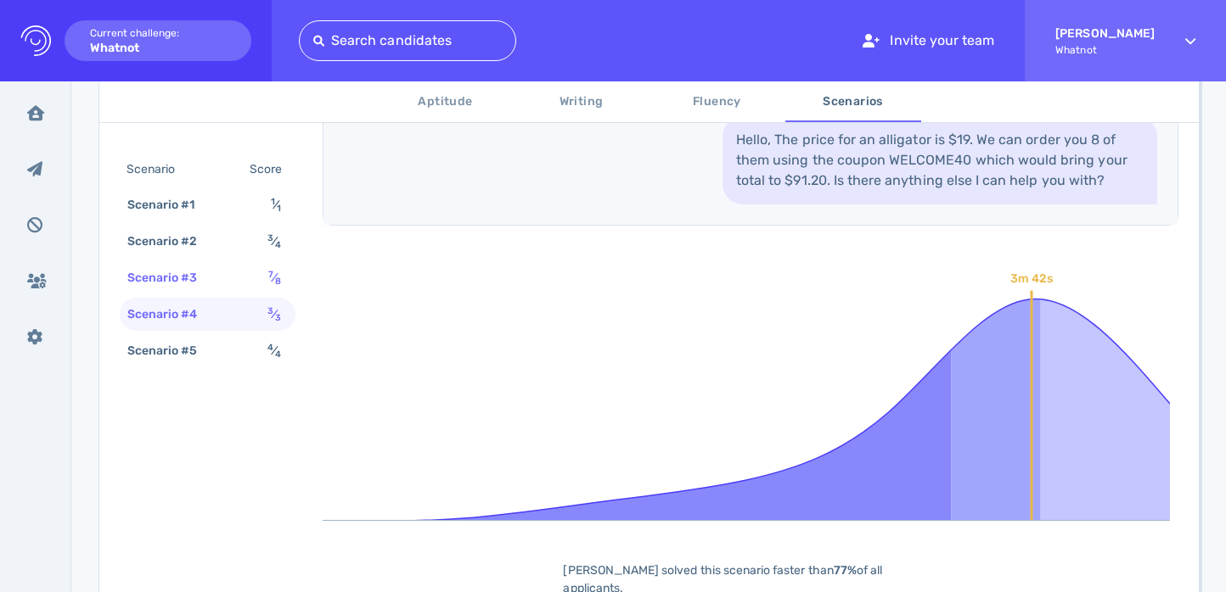
click at [265, 276] on div "7 ⁄ 8" at bounding box center [278, 278] width 26 height 25
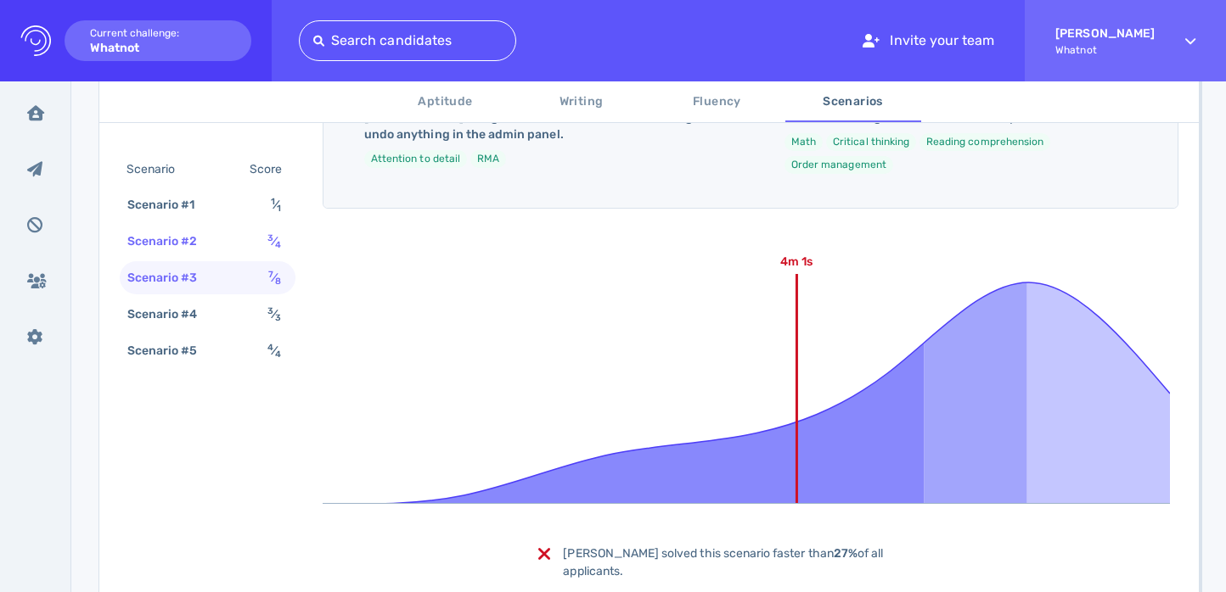
click at [260, 248] on div "Scenario #2 3 ⁄ 4" at bounding box center [208, 241] width 176 height 33
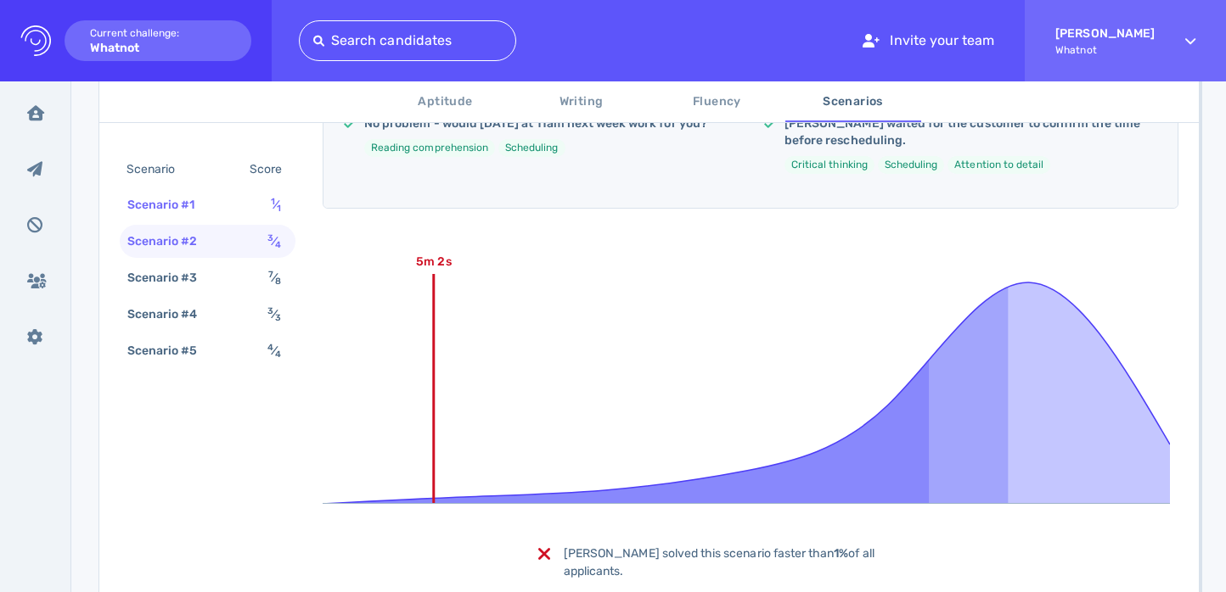
click at [259, 202] on div "Scenario #1 1 ⁄ 1" at bounding box center [208, 204] width 176 height 33
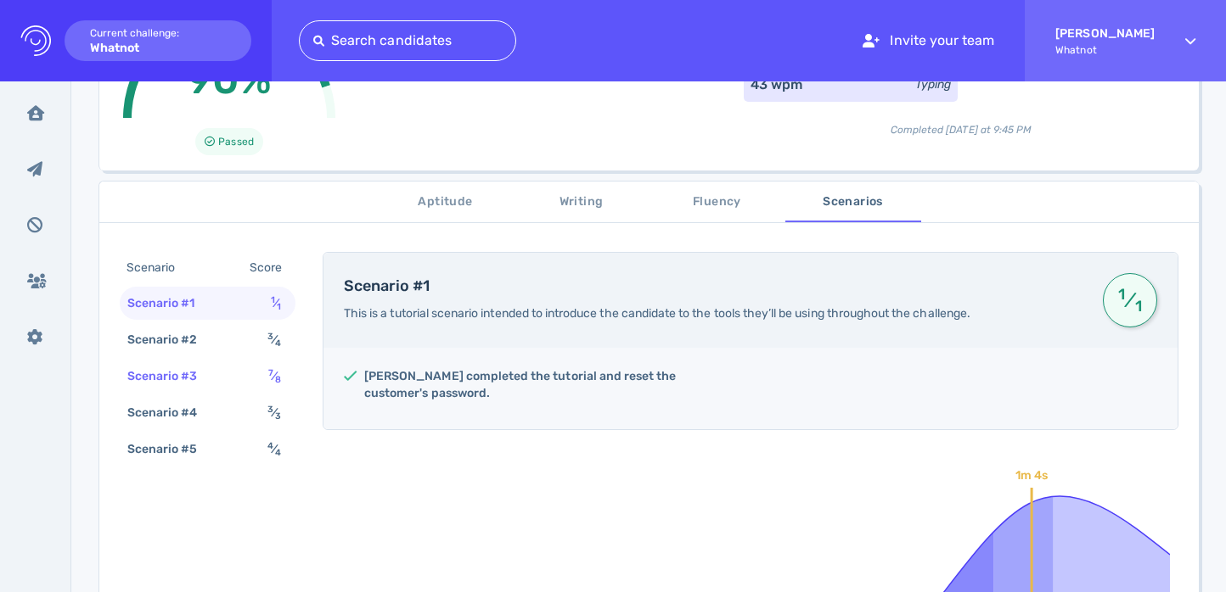
scroll to position [161, 0]
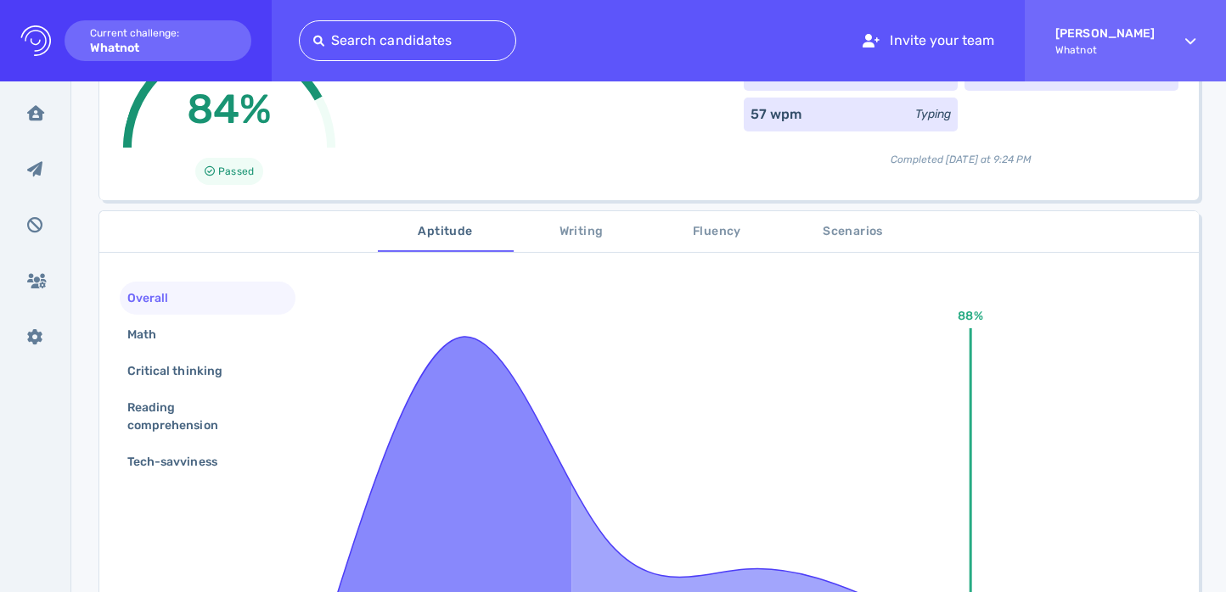
scroll to position [441, 0]
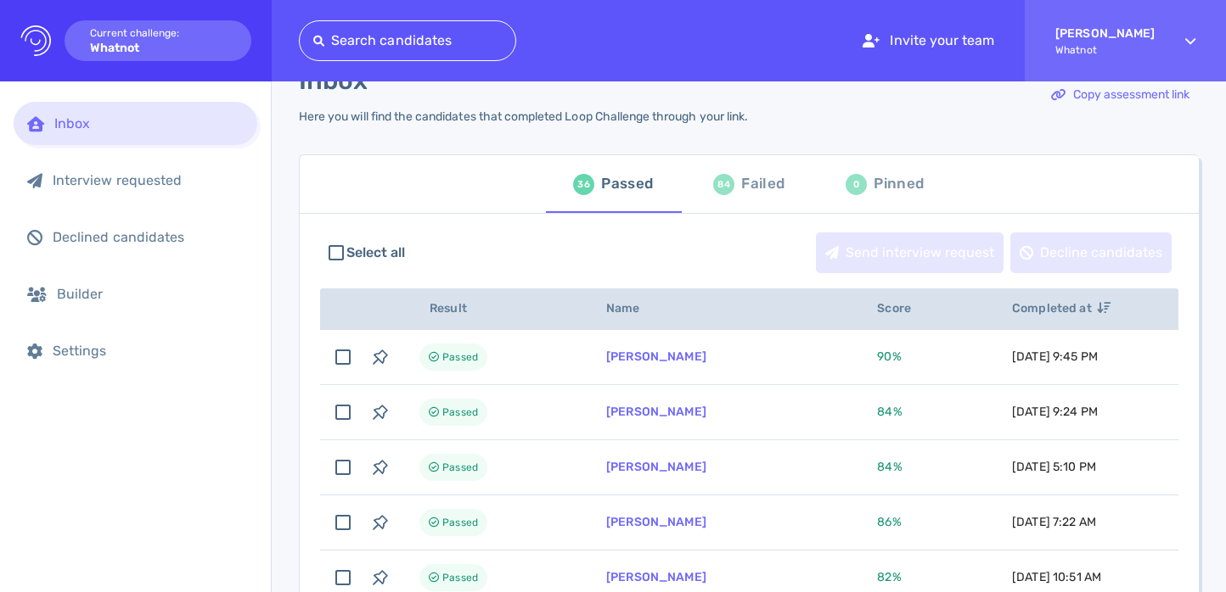
scroll to position [44, 0]
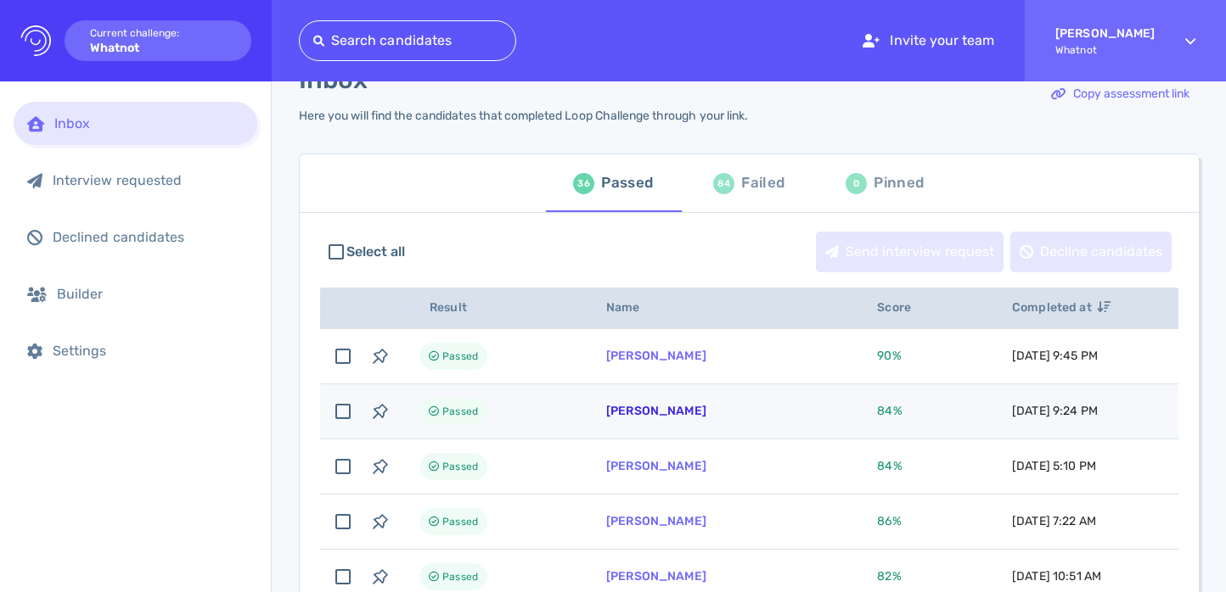
click at [633, 405] on link "Sheena Toro" at bounding box center [656, 411] width 100 height 14
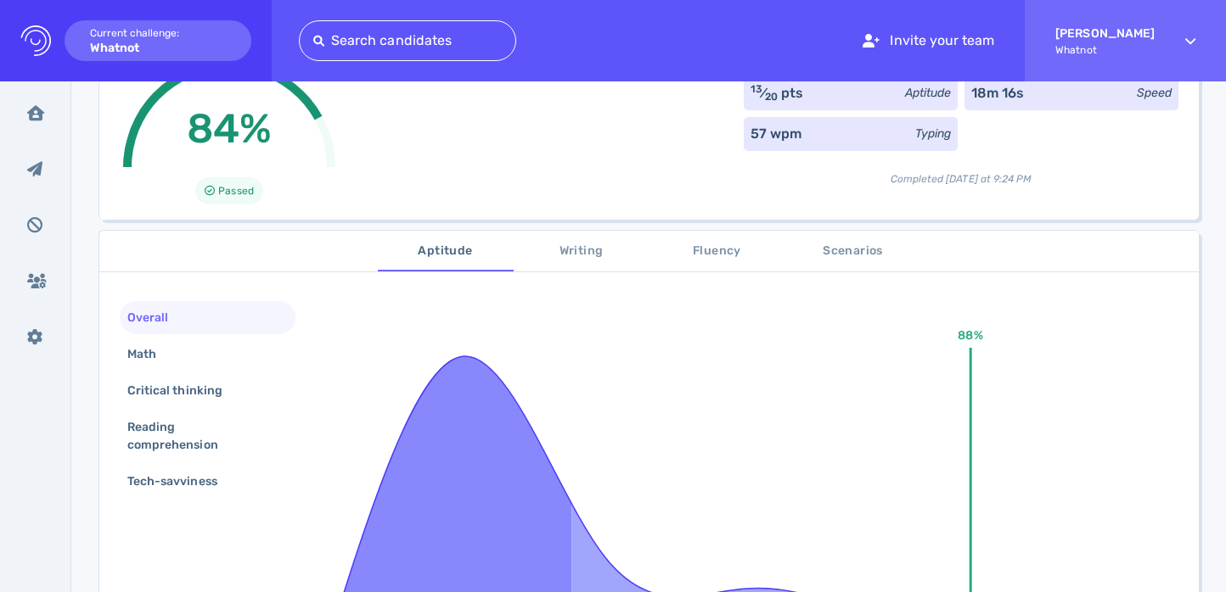
scroll to position [133, 0]
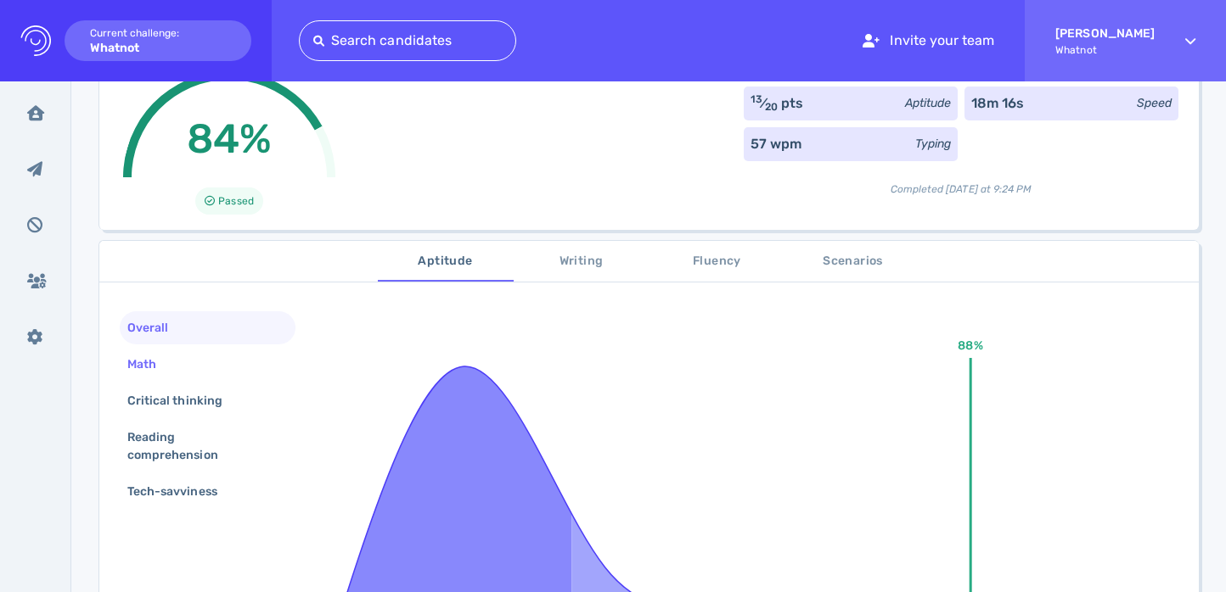
click at [222, 369] on div "Math" at bounding box center [208, 364] width 176 height 33
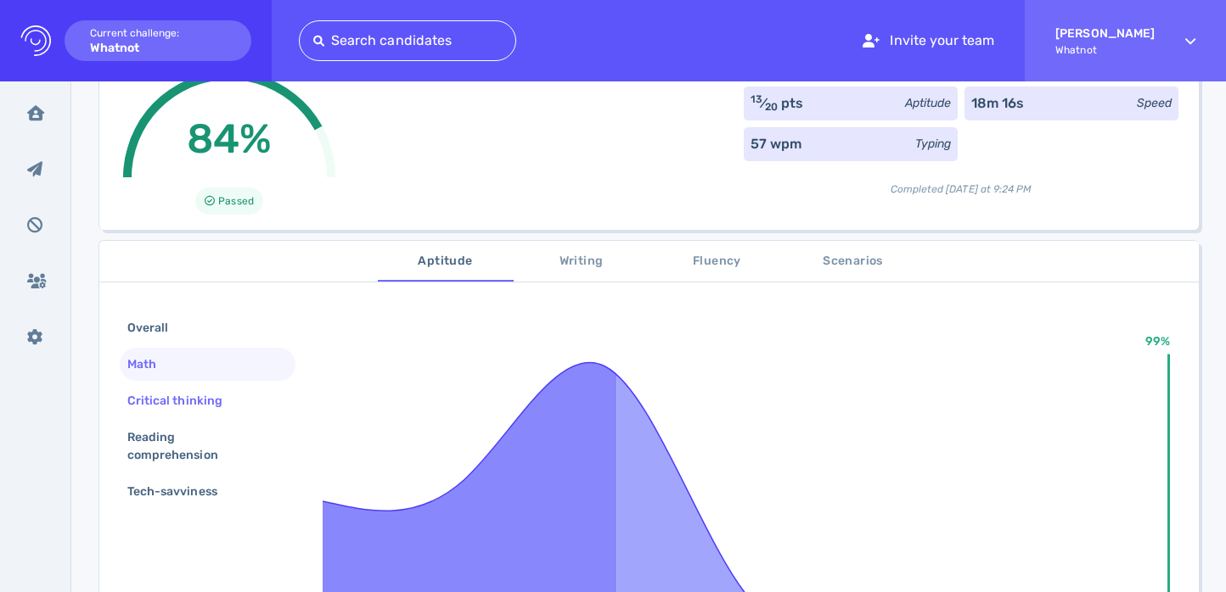
click at [222, 403] on div "Critical thinking" at bounding box center [183, 401] width 119 height 25
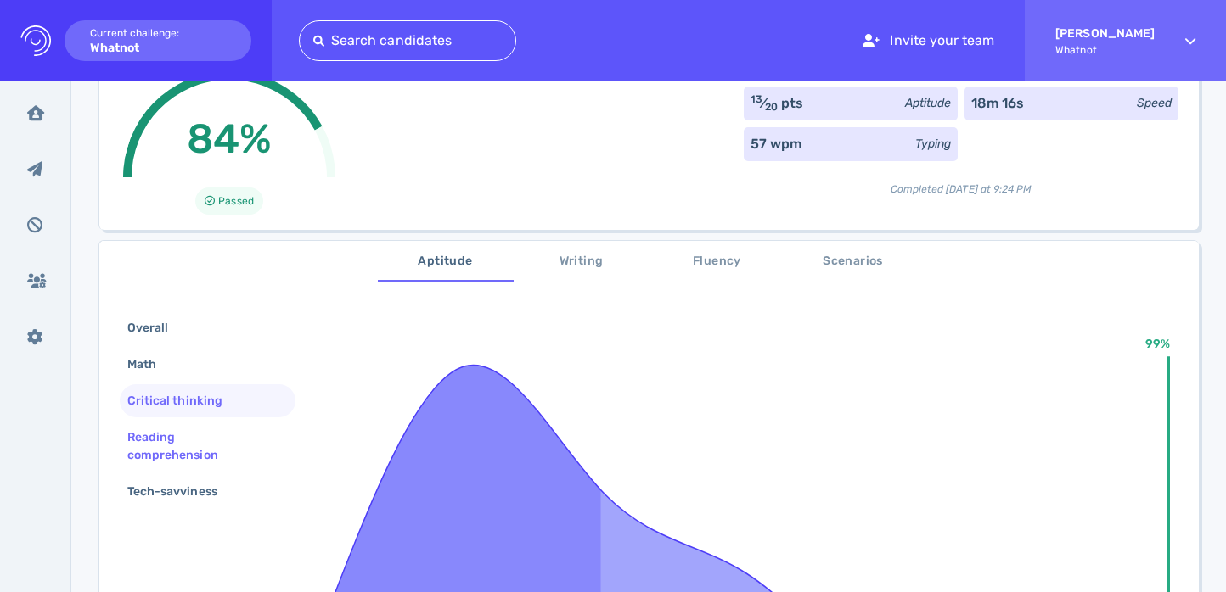
click at [224, 431] on div "Reading comprehension" at bounding box center [201, 446] width 154 height 42
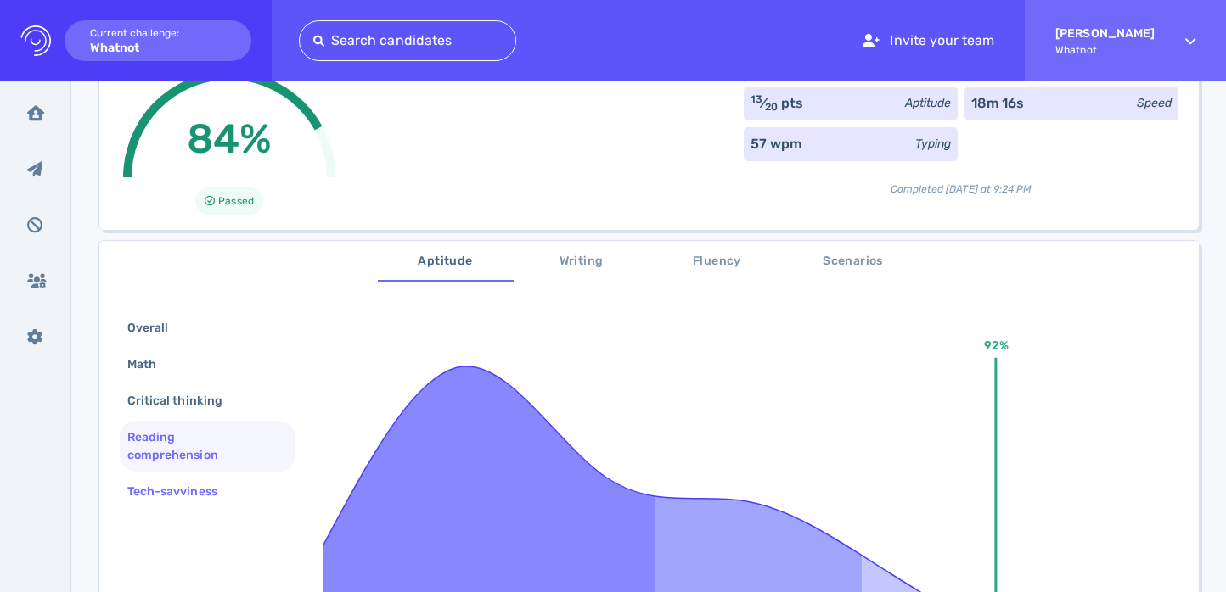
click at [223, 478] on div "Tech-savviness" at bounding box center [208, 491] width 176 height 33
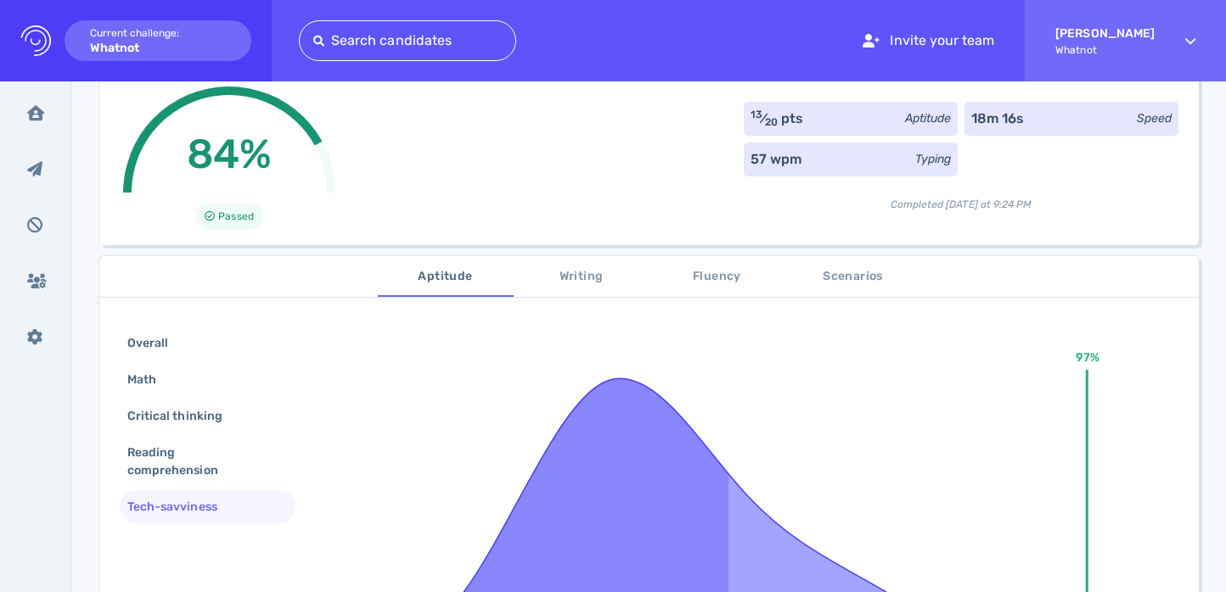
scroll to position [78, 0]
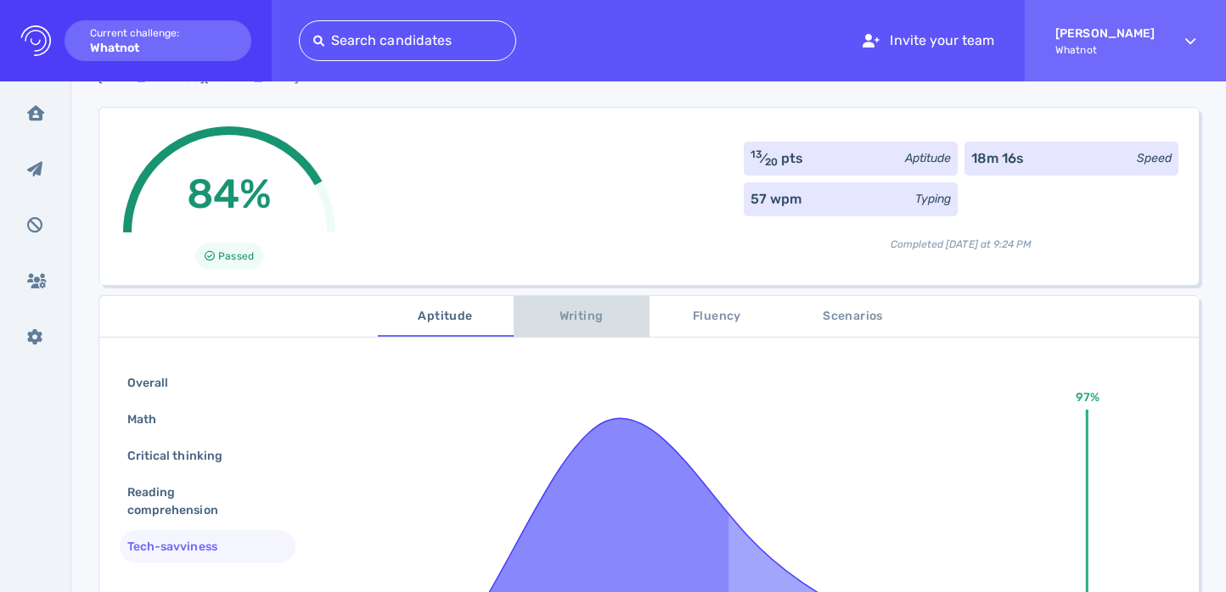
click at [554, 312] on span "Writing" at bounding box center [581, 316] width 115 height 21
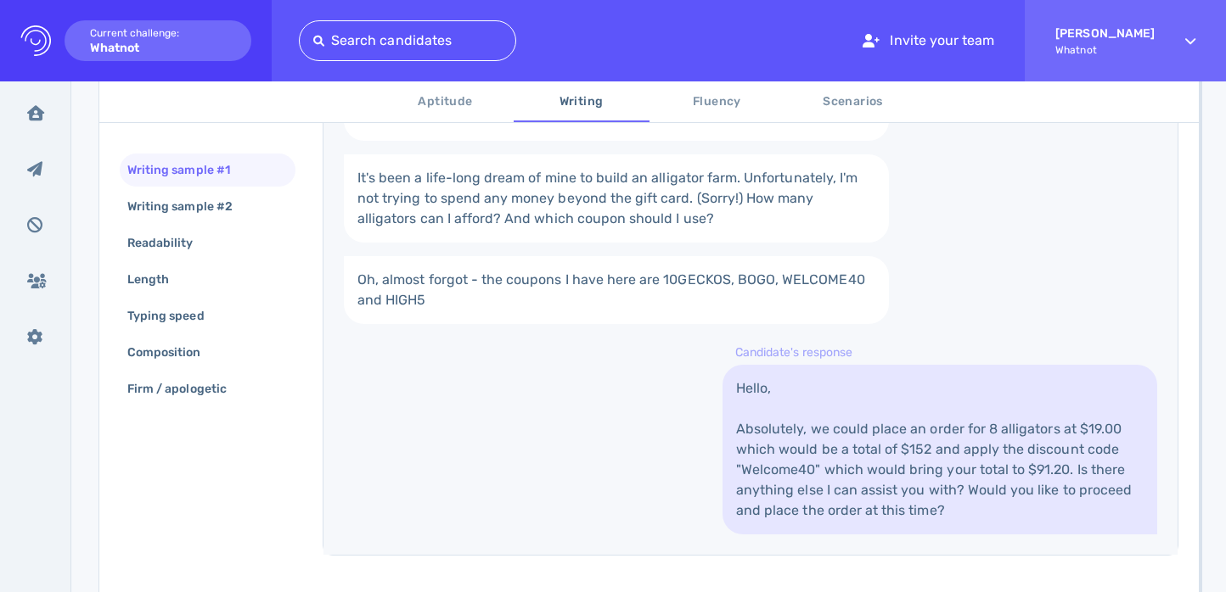
scroll to position [487, 0]
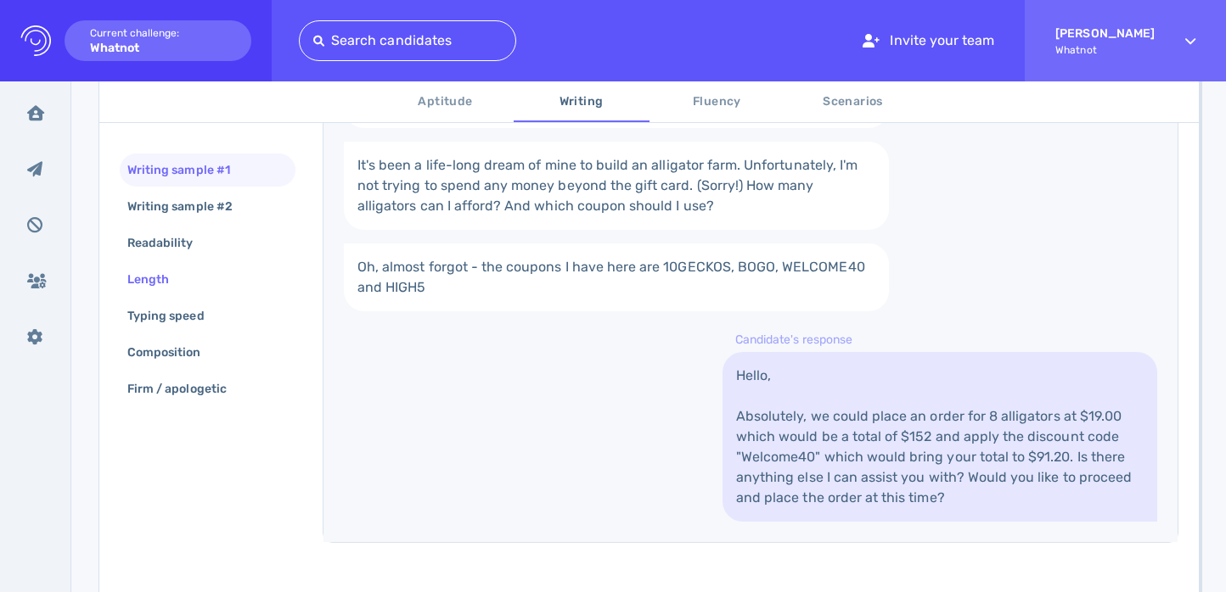
click at [225, 270] on div "Length" at bounding box center [208, 279] width 176 height 33
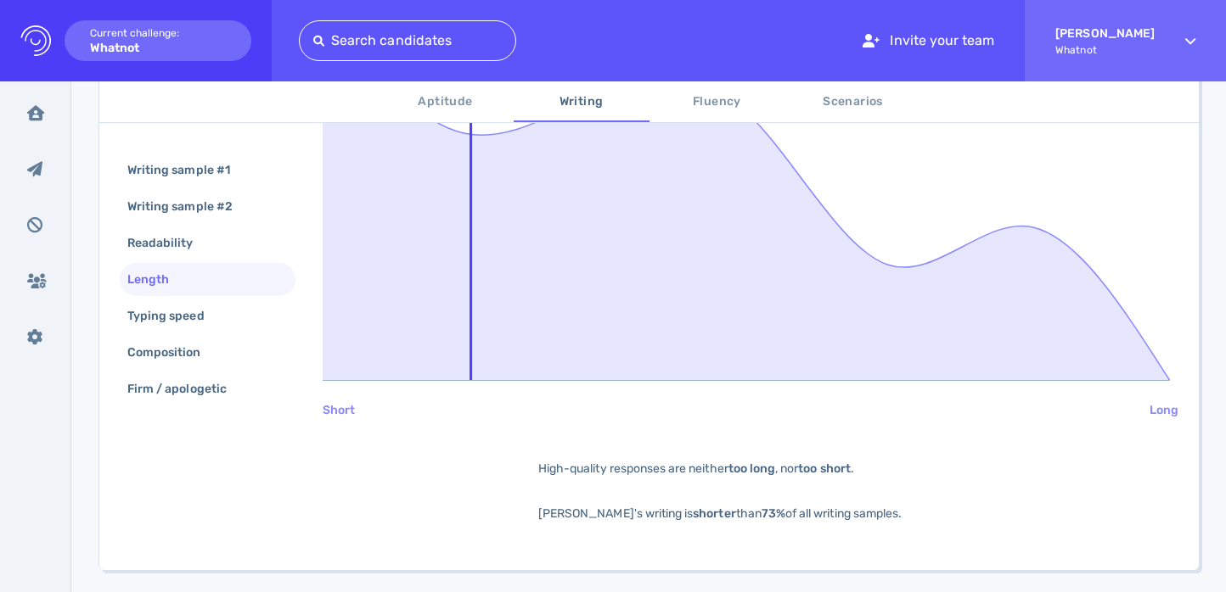
click at [224, 295] on div "Length" at bounding box center [208, 279] width 176 height 33
click at [223, 305] on div "Typing speed" at bounding box center [174, 316] width 101 height 25
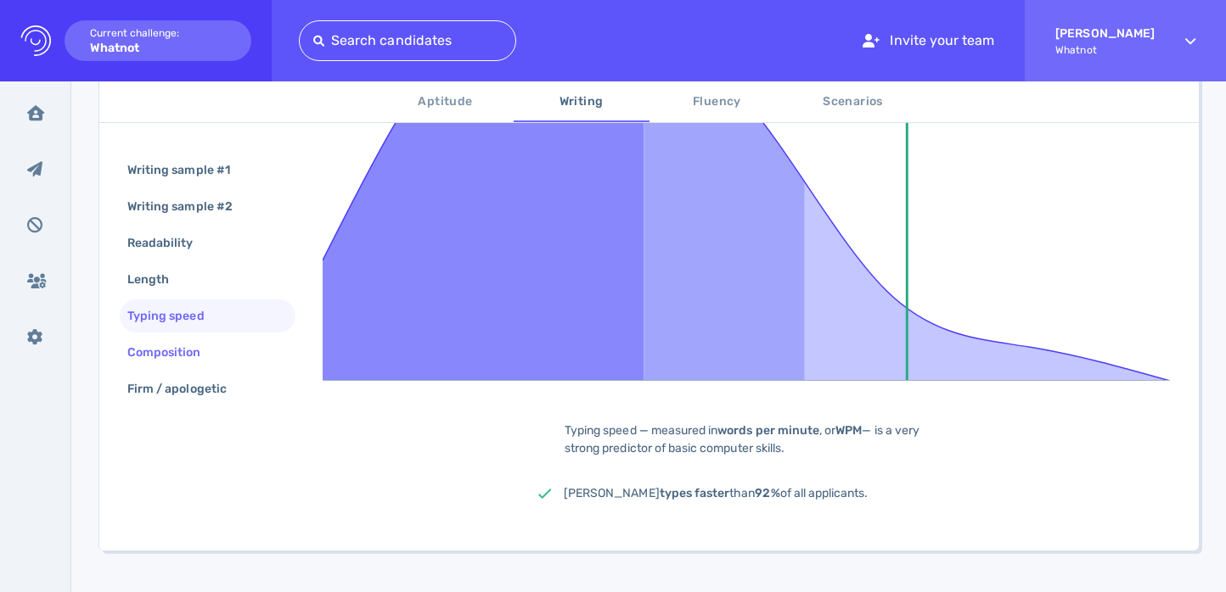
click at [217, 336] on div "Composition" at bounding box center [208, 352] width 176 height 33
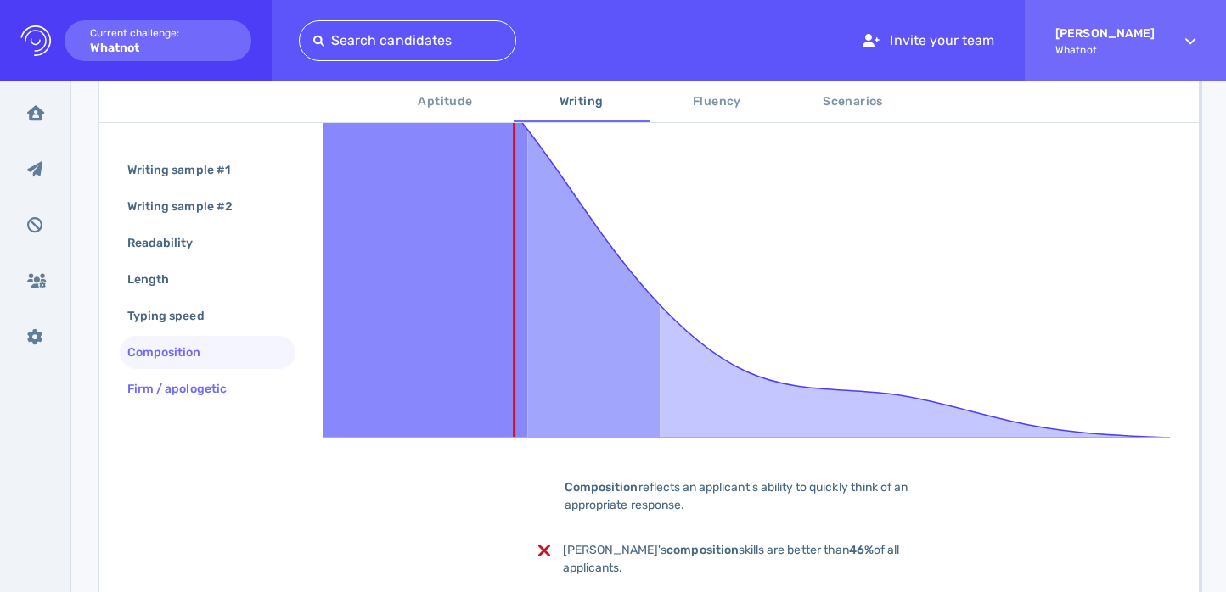
click at [214, 383] on div "Firm / apologetic" at bounding box center [185, 389] width 123 height 25
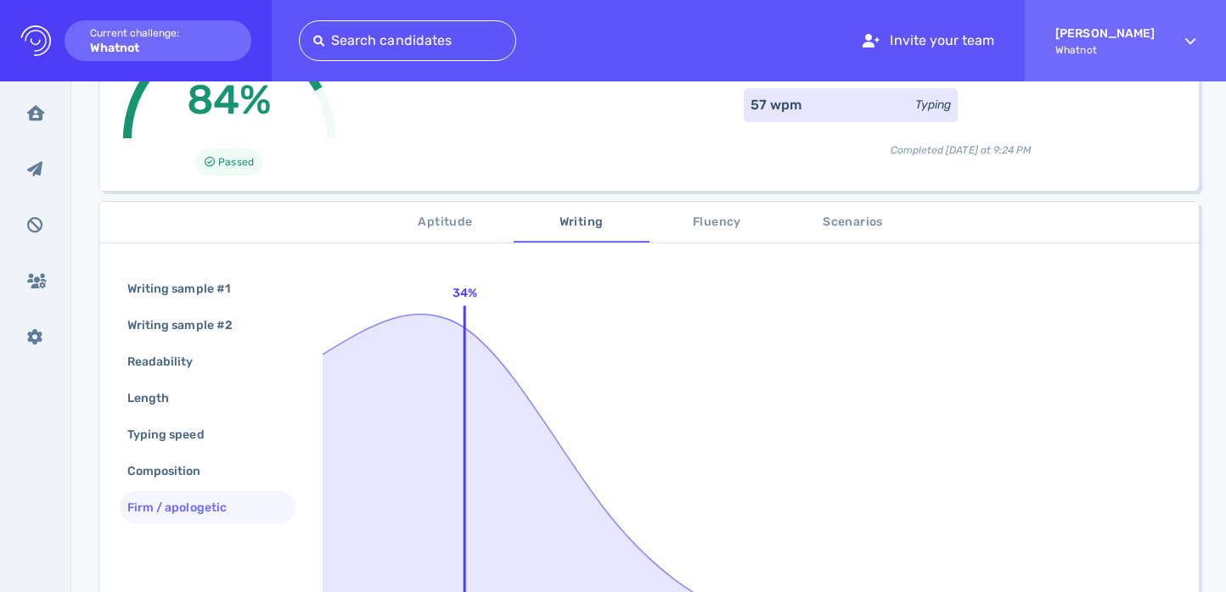
scroll to position [224, 0]
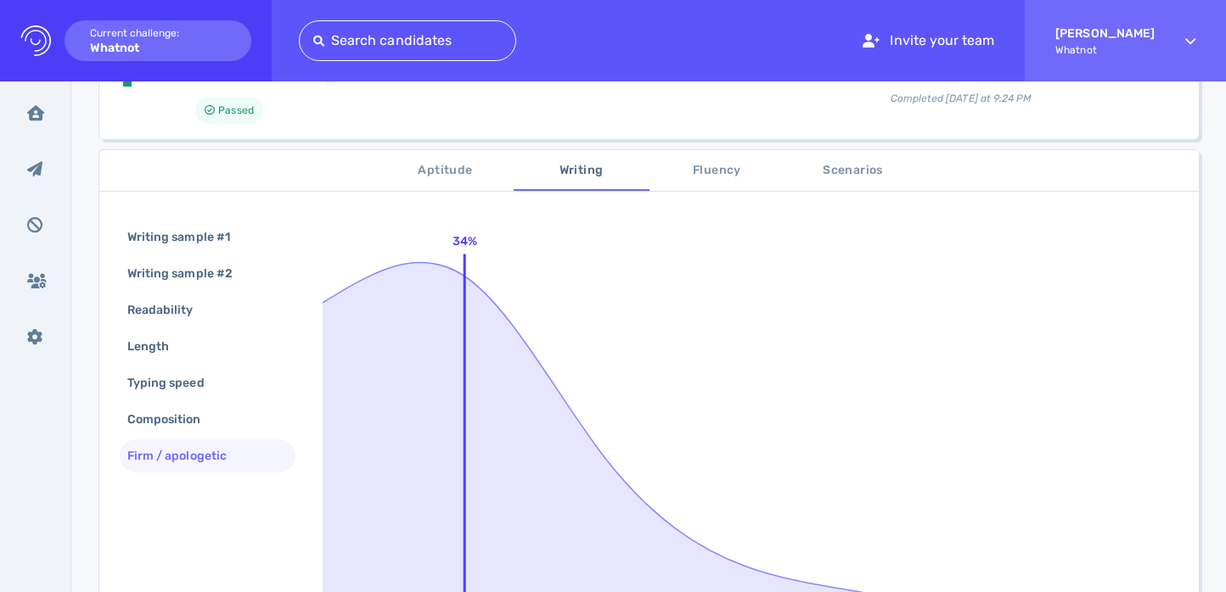
click at [846, 169] on span "Scenarios" at bounding box center [852, 170] width 115 height 21
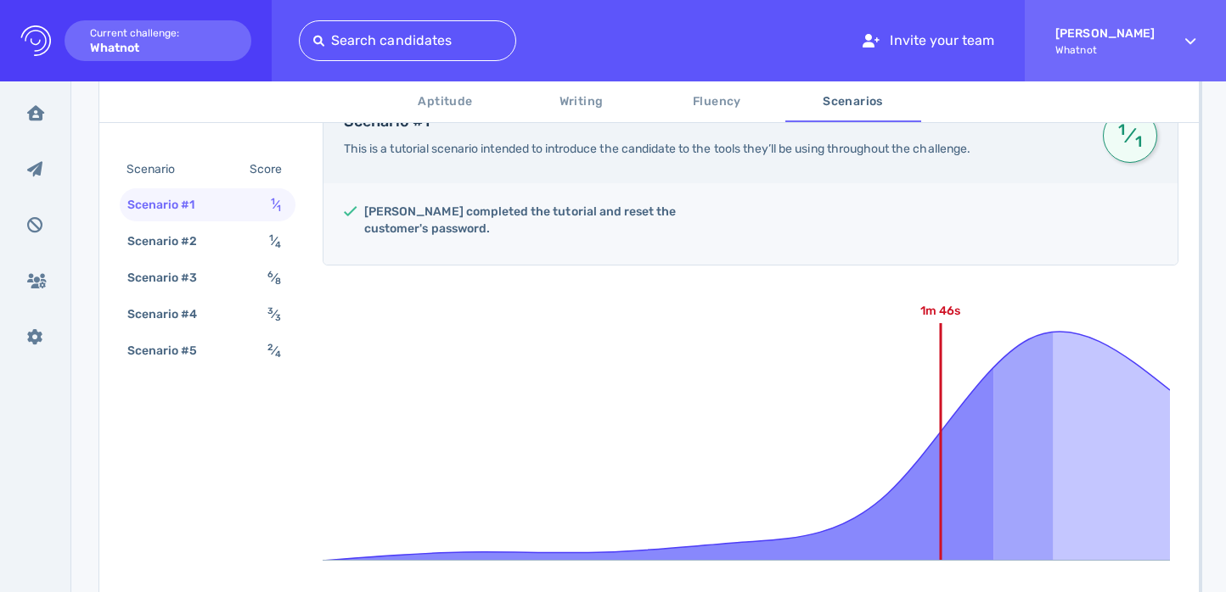
scroll to position [273, 0]
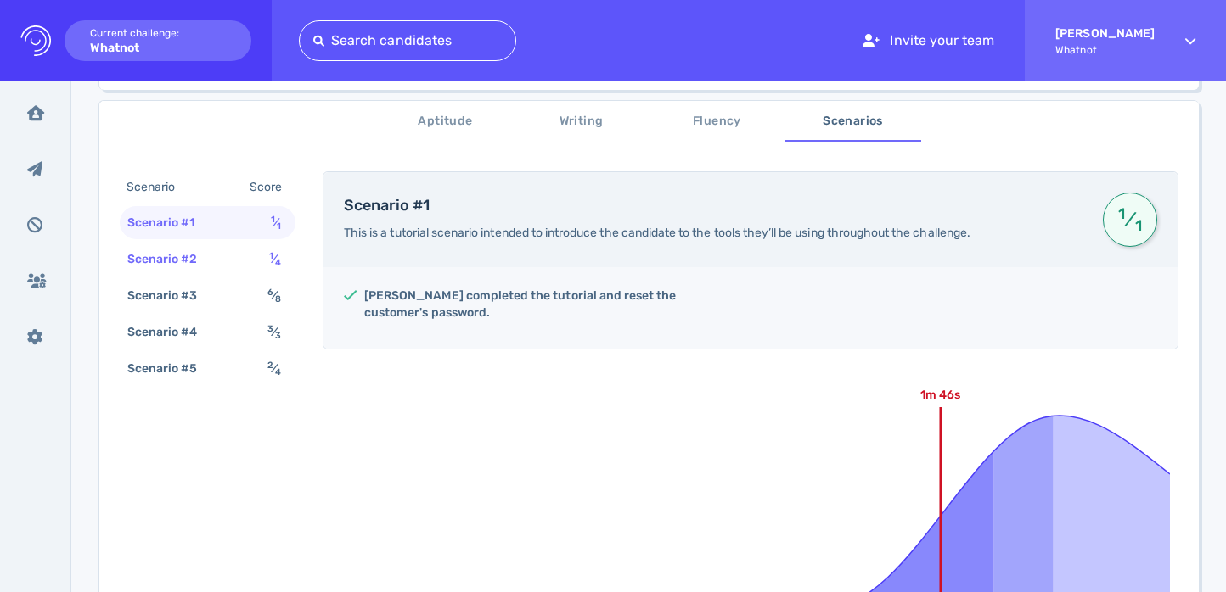
click at [278, 261] on sub "4" at bounding box center [278, 262] width 6 height 11
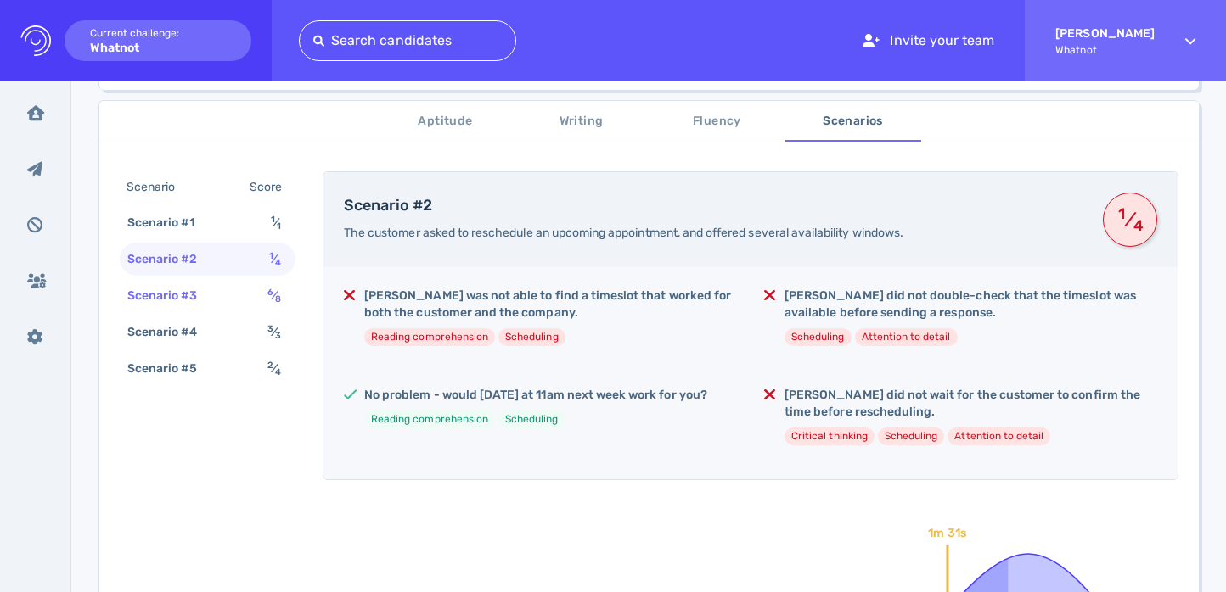
click at [275, 298] on sub "8" at bounding box center [278, 299] width 6 height 11
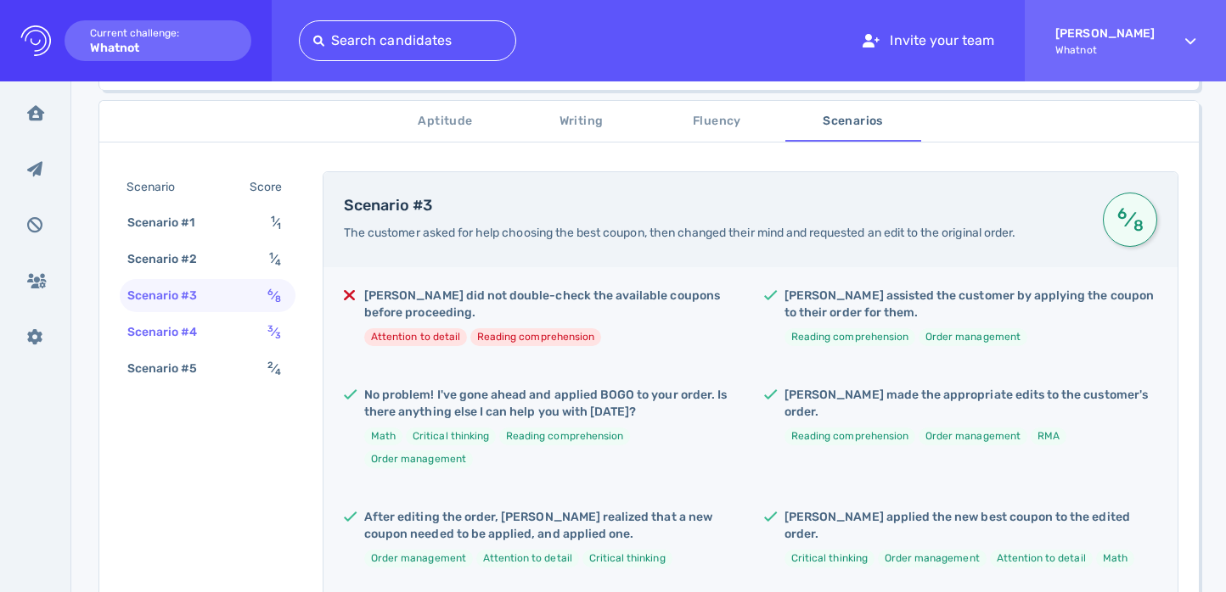
click at [257, 335] on div "Scenario #4 3 ⁄ 3" at bounding box center [208, 332] width 176 height 33
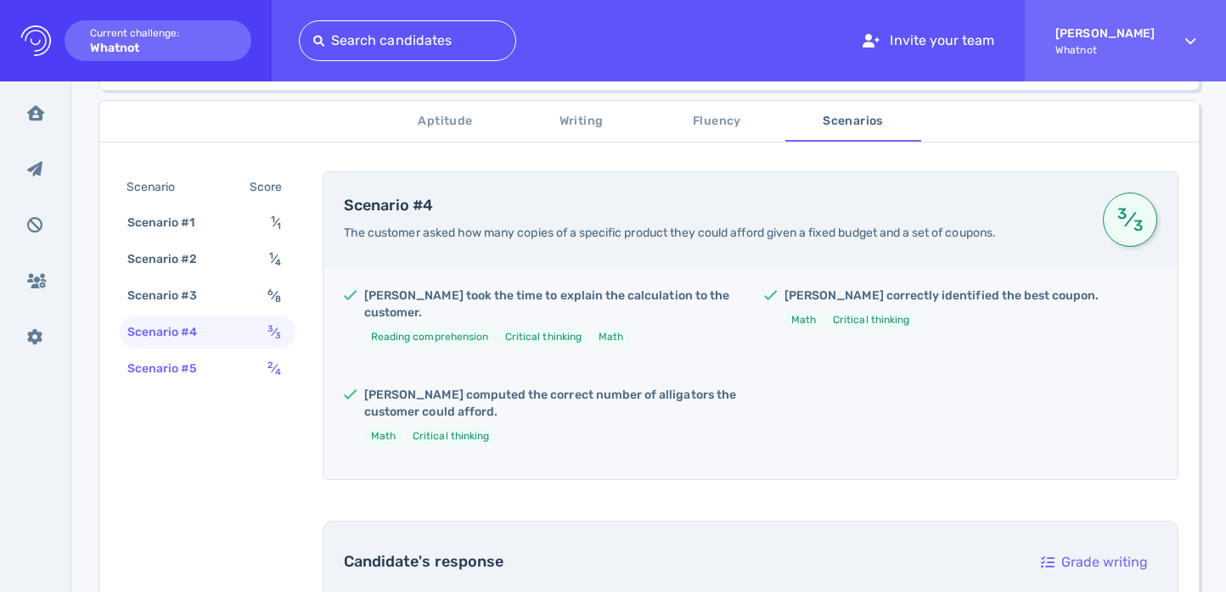
click at [259, 362] on div "Scenario #5 2 ⁄ 4" at bounding box center [208, 368] width 176 height 33
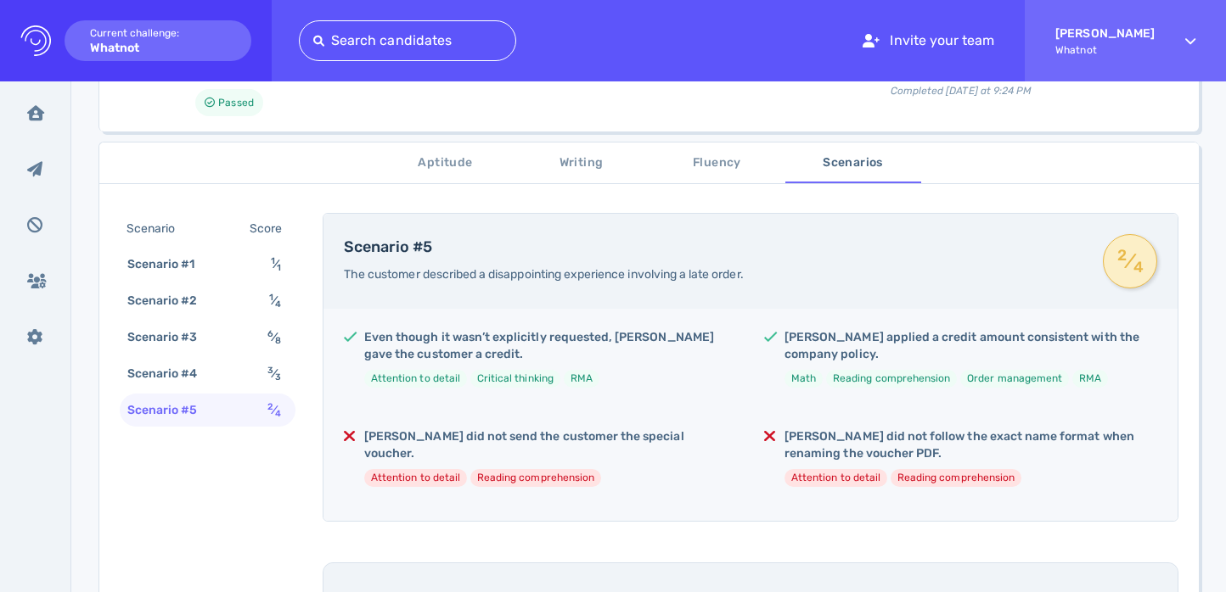
scroll to position [245, 0]
